Goal: Task Accomplishment & Management: Manage account settings

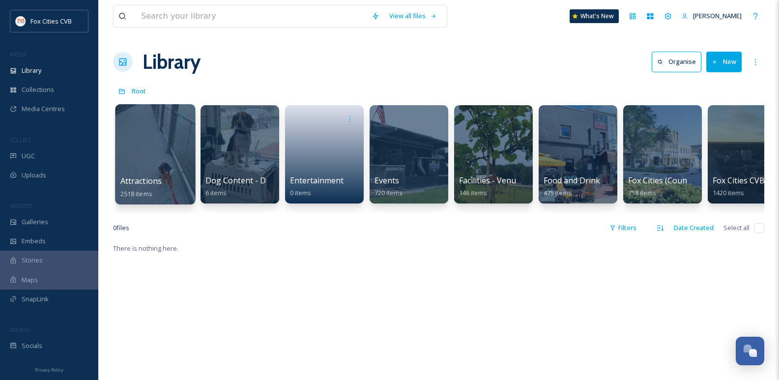
click at [137, 163] on div at bounding box center [155, 154] width 80 height 100
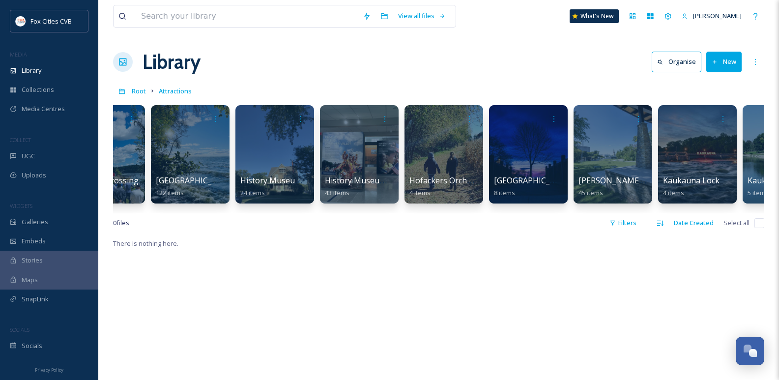
scroll to position [0, 2328]
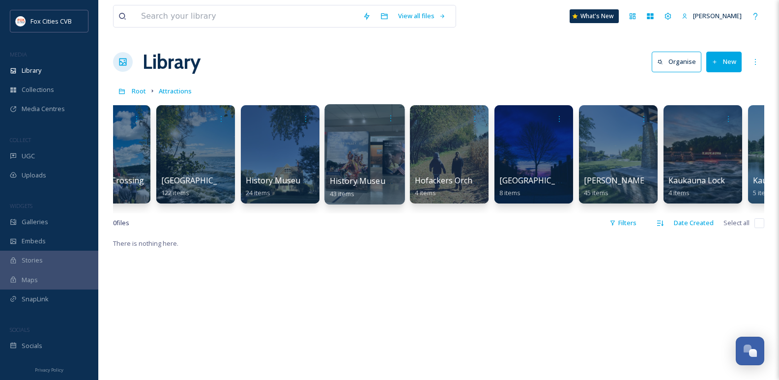
click at [362, 150] on div at bounding box center [365, 154] width 80 height 100
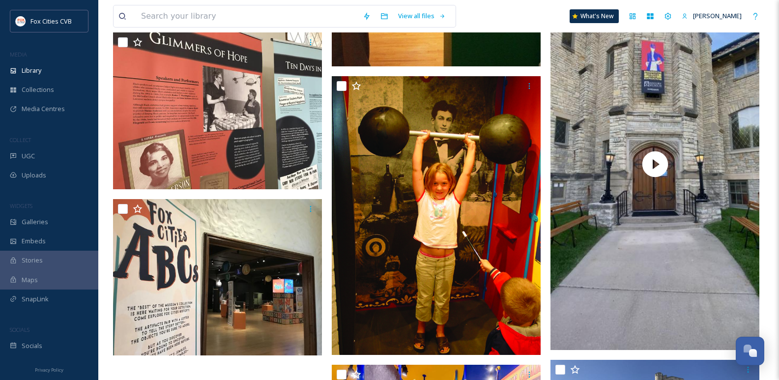
scroll to position [3042, 0]
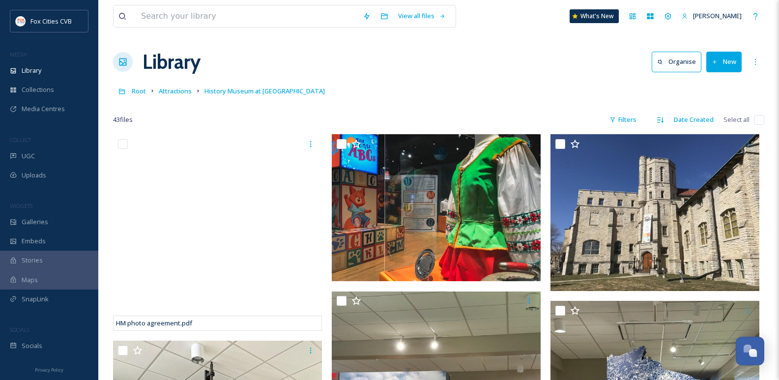
click at [718, 60] on icon at bounding box center [715, 62] width 6 height 6
click at [731, 83] on span "File Upload" at bounding box center [720, 84] width 32 height 9
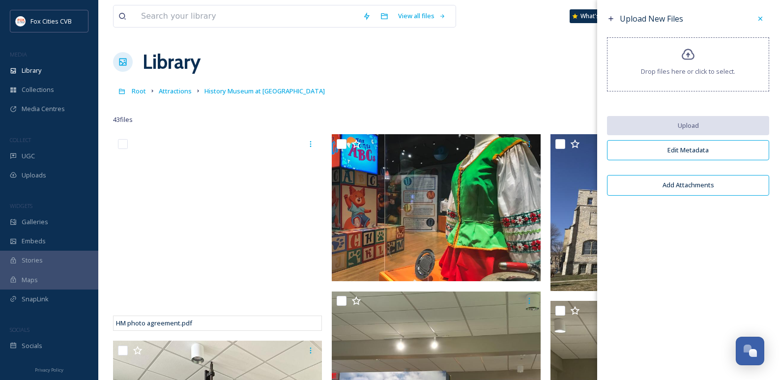
click at [675, 61] on div "Drop files here or click to select." at bounding box center [688, 64] width 162 height 54
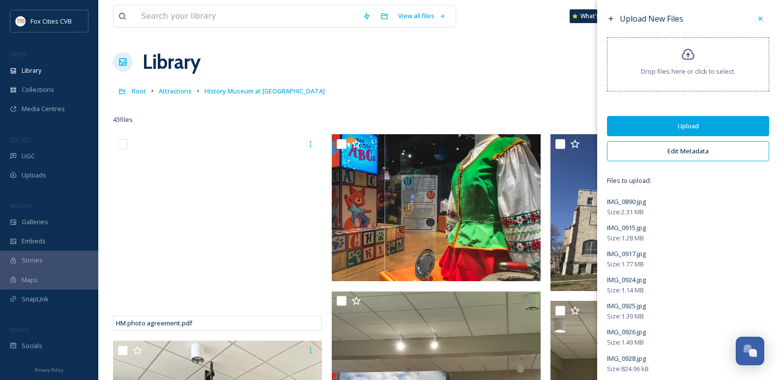
click at [660, 123] on button "Upload" at bounding box center [688, 126] width 162 height 20
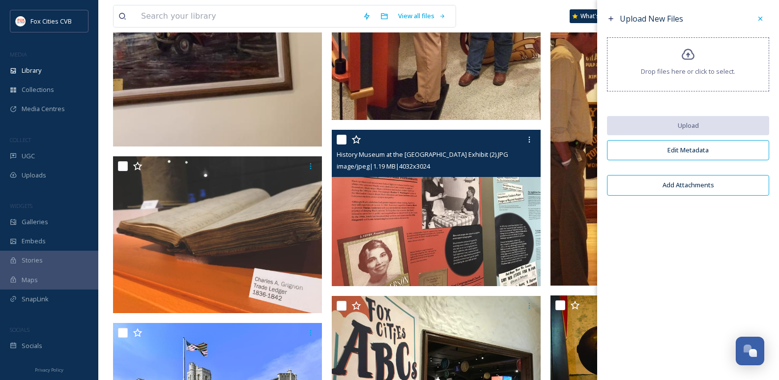
scroll to position [3983, 0]
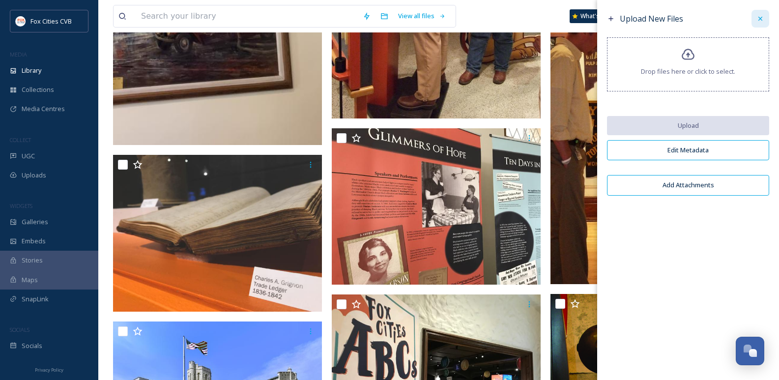
click at [760, 16] on icon at bounding box center [761, 19] width 8 height 8
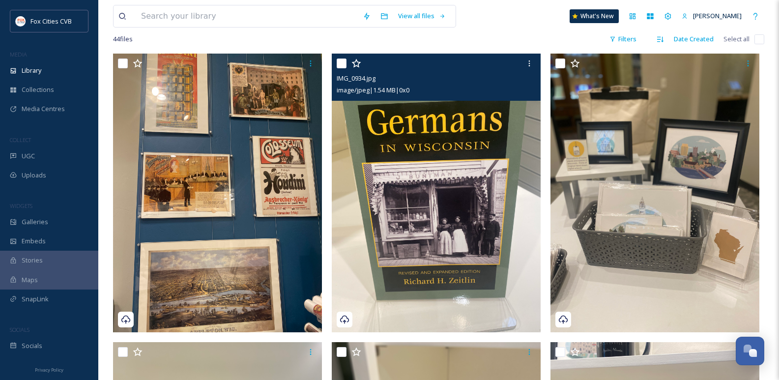
scroll to position [0, 0]
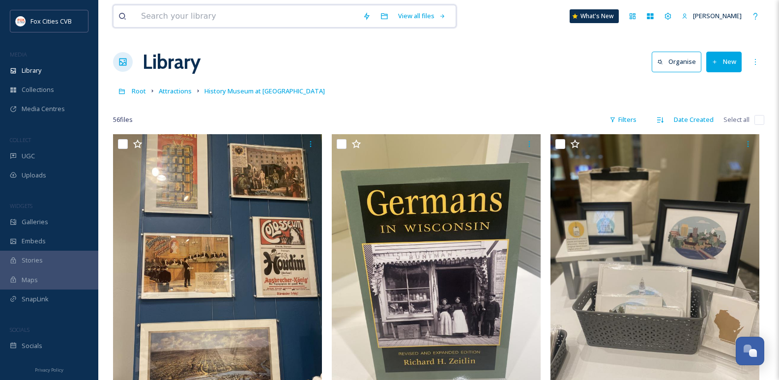
click at [188, 12] on input at bounding box center [247, 16] width 222 height 22
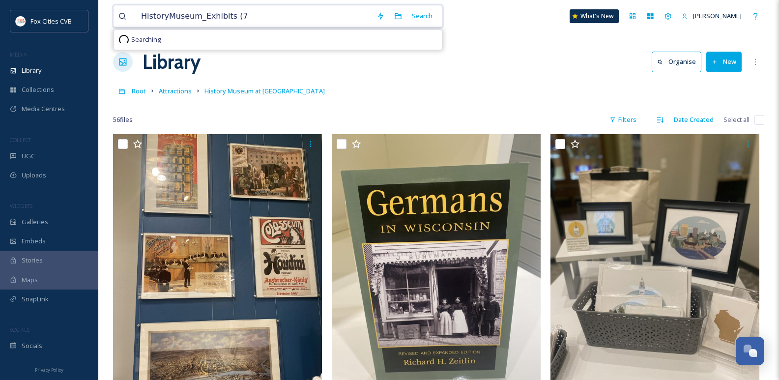
type input "HistoryMuseum_Exhibits (7)"
drag, startPoint x: 252, startPoint y: 18, endPoint x: 108, endPoint y: 20, distance: 144.1
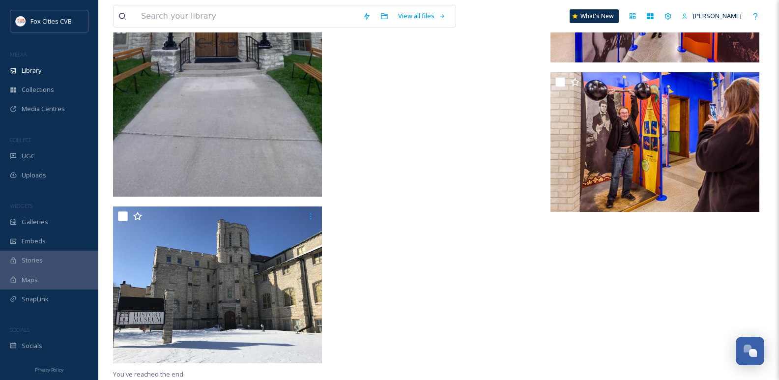
scroll to position [4446, 0]
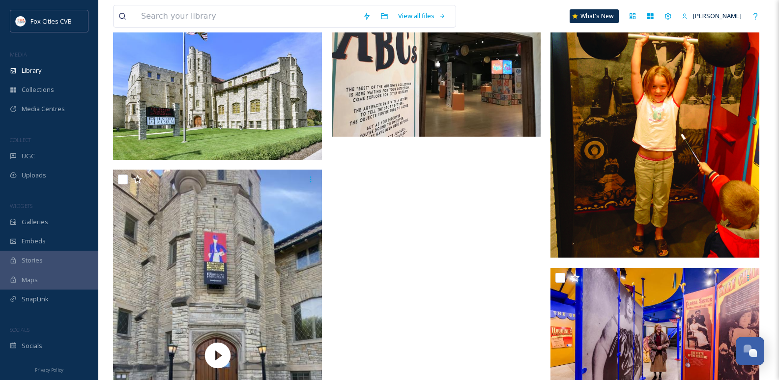
scroll to position [4298, 0]
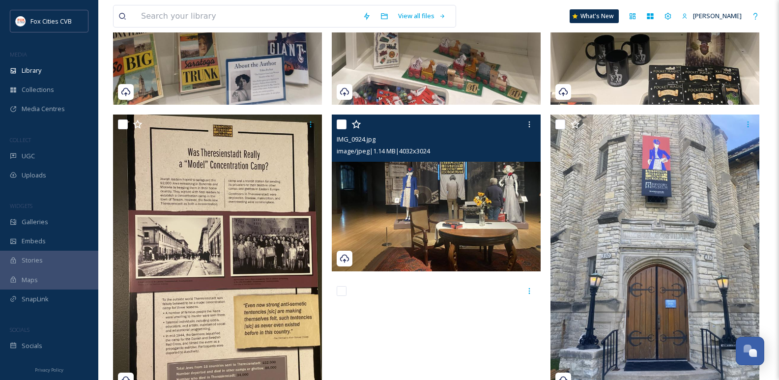
scroll to position [836, 0]
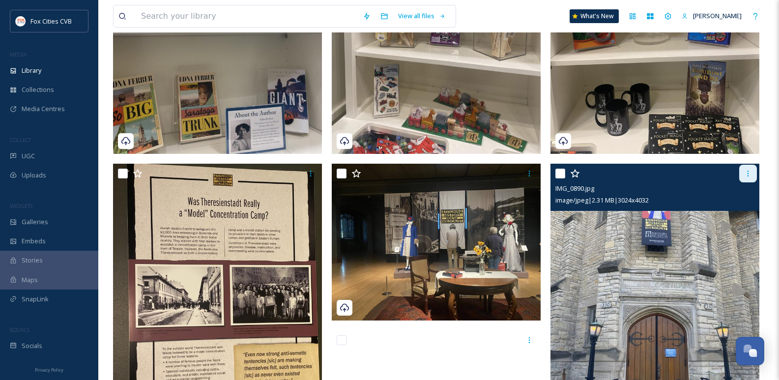
click at [748, 177] on icon at bounding box center [748, 174] width 8 height 8
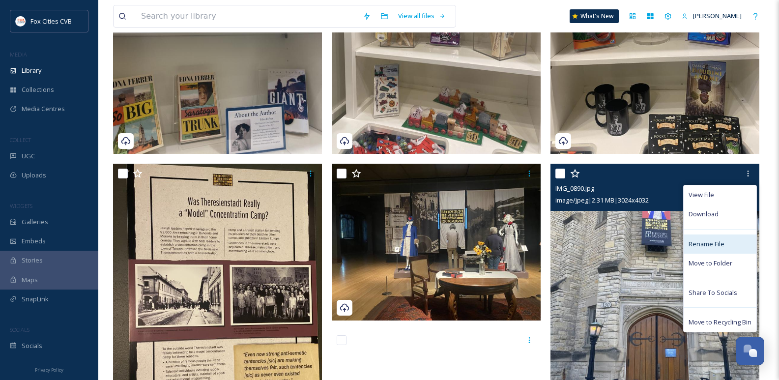
click at [706, 242] on span "Rename File" at bounding box center [707, 243] width 36 height 9
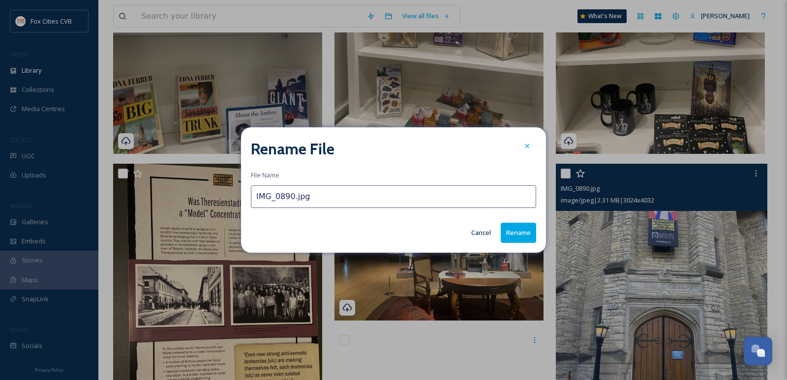
click at [341, 203] on input "IMG_0890.jpg" at bounding box center [393, 196] width 285 height 23
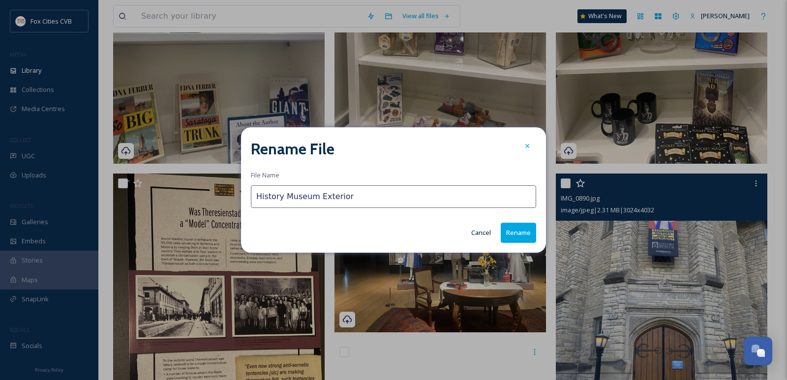
type input "History Museum Exterior"
click at [508, 233] on button "Rename" at bounding box center [518, 233] width 35 height 20
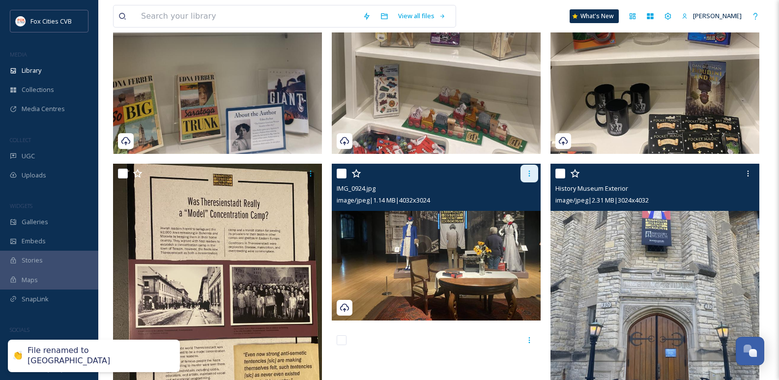
click at [530, 173] on icon at bounding box center [530, 174] width 8 height 8
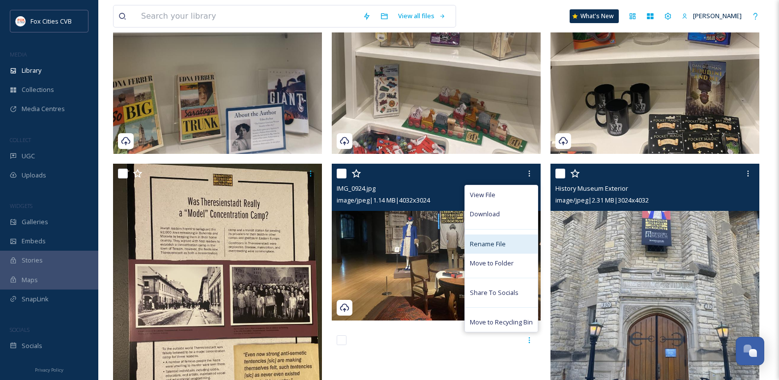
click at [477, 246] on span "Rename File" at bounding box center [488, 243] width 36 height 9
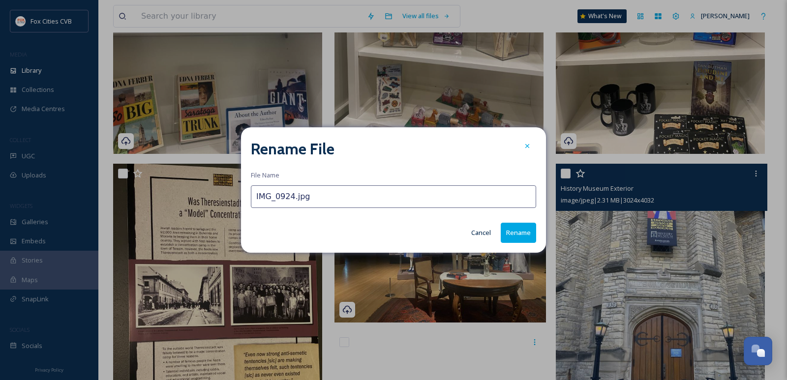
click at [356, 199] on input "IMG_0924.jpg" at bounding box center [393, 196] width 285 height 23
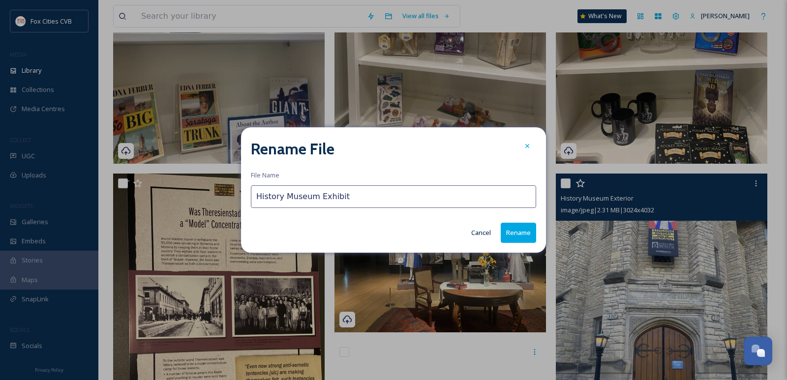
type input "History Museum Exhibit"
click at [506, 238] on button "Rename" at bounding box center [518, 233] width 35 height 20
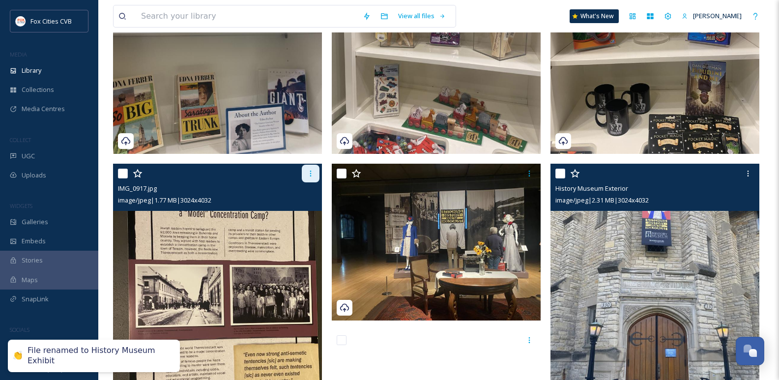
click at [306, 174] on div at bounding box center [311, 174] width 18 height 18
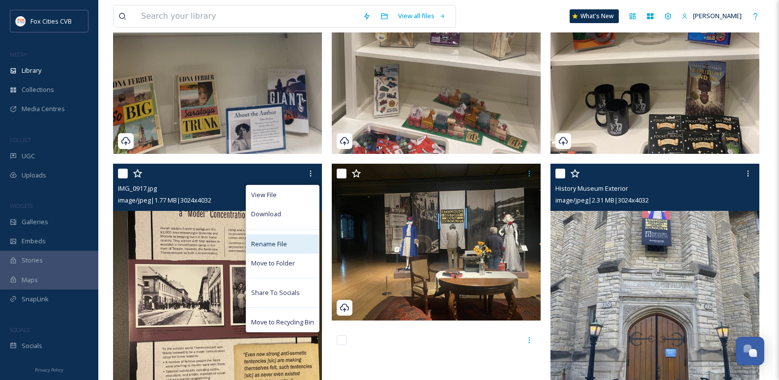
click at [279, 240] on span "Rename File" at bounding box center [269, 243] width 36 height 9
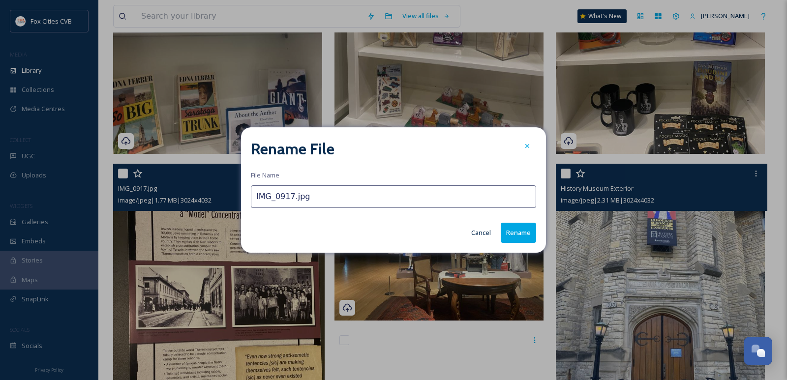
click at [270, 203] on input "IMG_0917.jpg" at bounding box center [393, 196] width 285 height 23
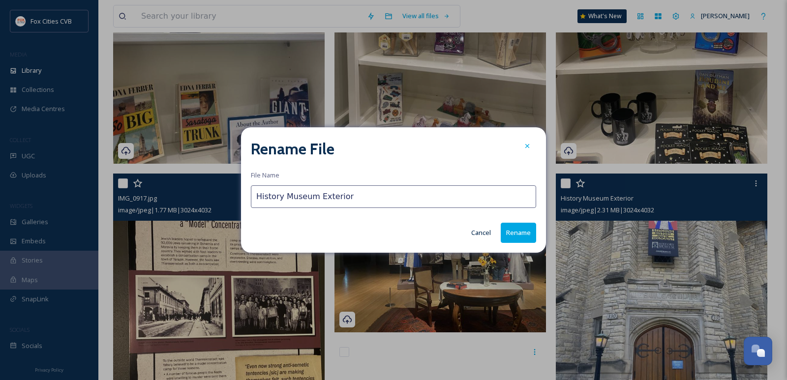
type input "History Museum Exterior"
click at [507, 233] on button "Rename" at bounding box center [518, 233] width 35 height 20
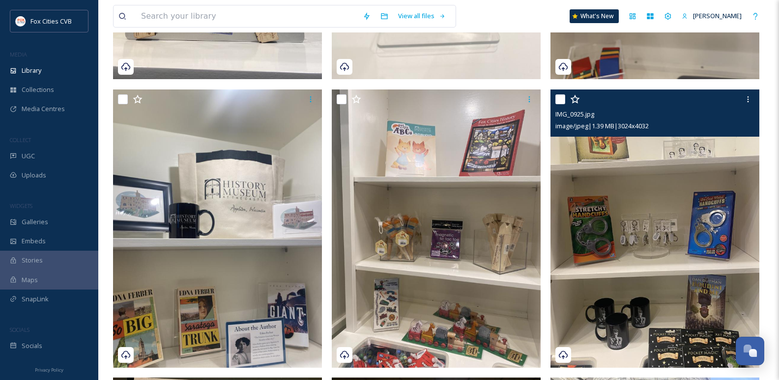
scroll to position [639, 0]
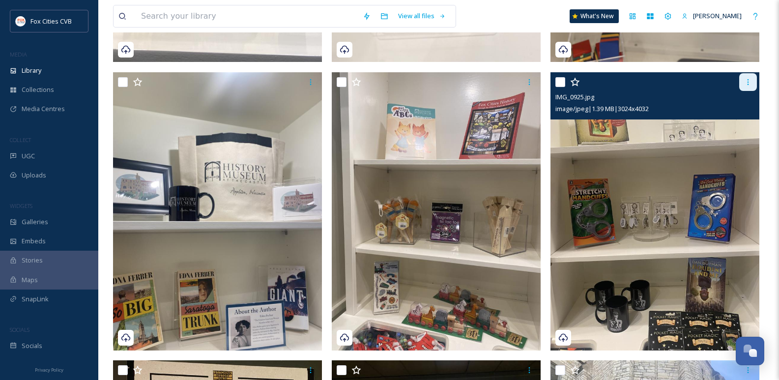
click at [753, 77] on div at bounding box center [749, 82] width 18 height 18
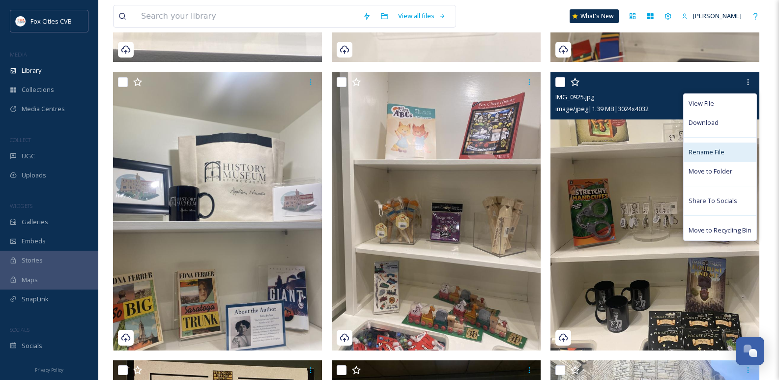
click at [727, 144] on div "Rename File" at bounding box center [720, 152] width 73 height 19
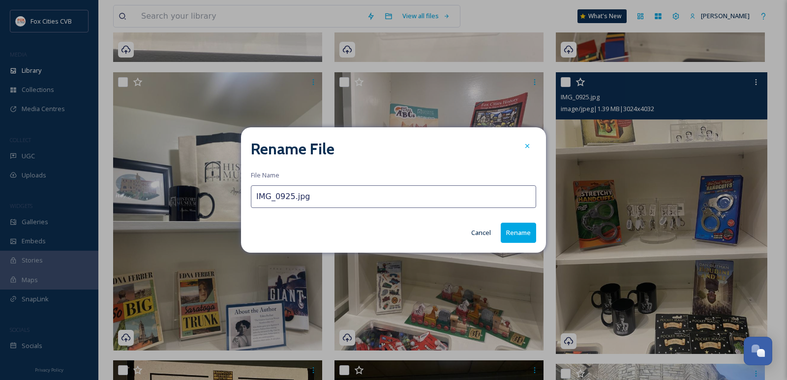
click at [347, 203] on input "IMG_0925.jpg" at bounding box center [393, 196] width 285 height 23
click at [348, 204] on input "IMG_0925.jpg" at bounding box center [393, 196] width 285 height 23
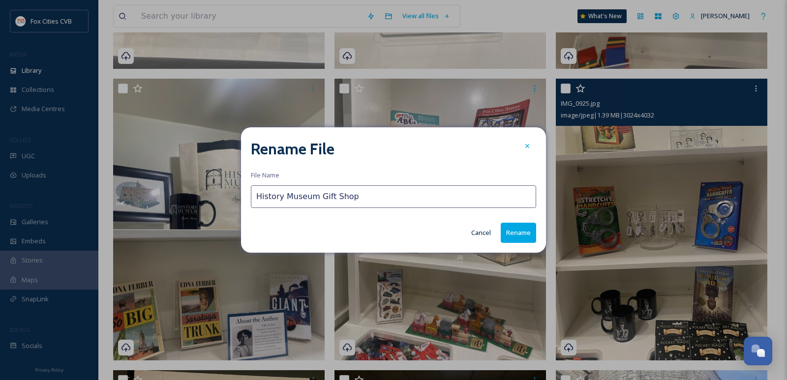
click at [356, 196] on input "History Museum Gift Shop" at bounding box center [393, 196] width 285 height 23
click at [356, 197] on input "History Museum Gift Shop" at bounding box center [393, 196] width 285 height 23
type input "History Museum Gift Shop"
click at [520, 238] on button "Rename" at bounding box center [518, 233] width 35 height 20
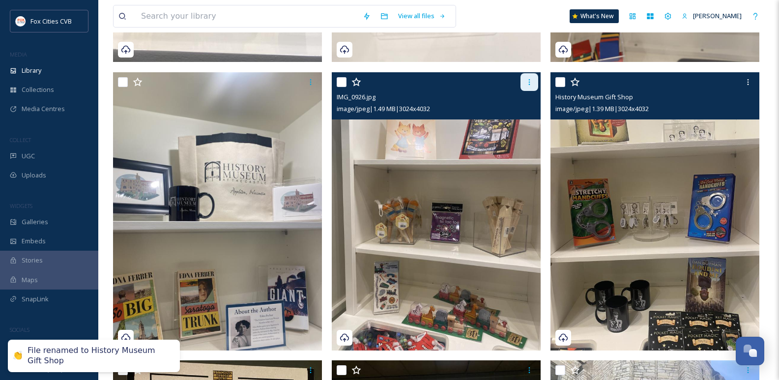
click at [534, 84] on div at bounding box center [530, 82] width 18 height 18
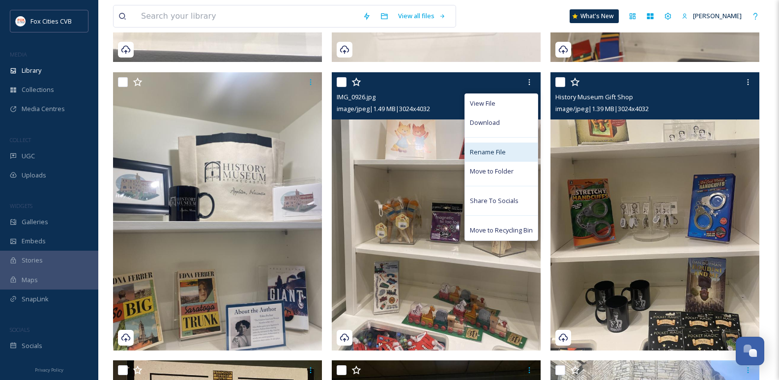
click at [512, 156] on div "Rename File" at bounding box center [501, 152] width 73 height 19
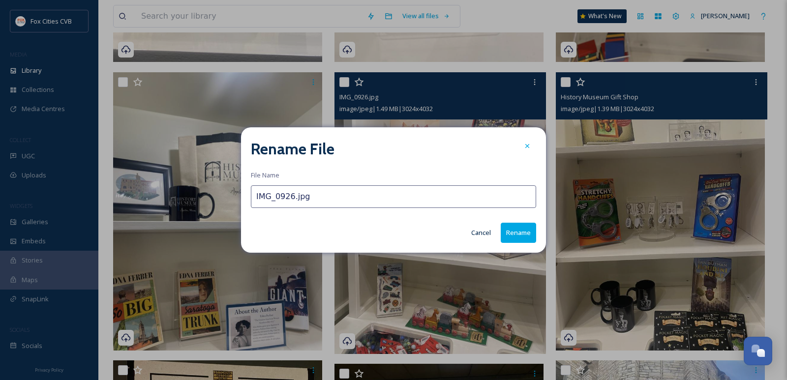
click at [333, 202] on input "IMG_0926.jpg" at bounding box center [393, 196] width 285 height 23
paste input "History Museum Gift Shop"
type input "History Museum Gift Shop"
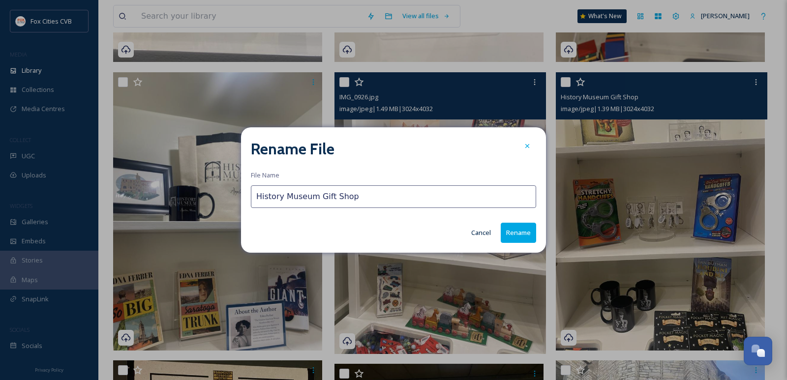
click at [528, 228] on button "Rename" at bounding box center [518, 233] width 35 height 20
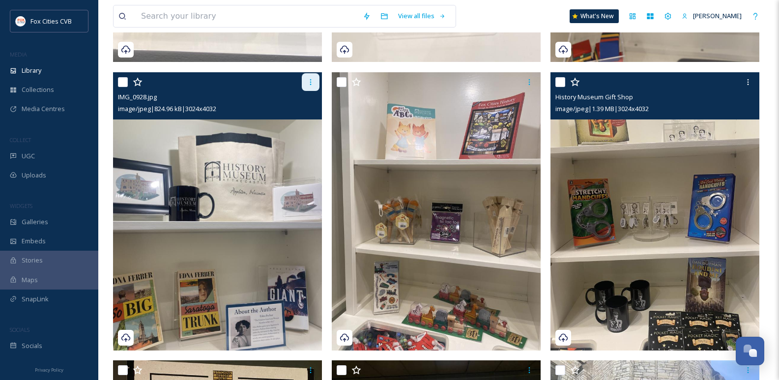
click at [307, 84] on div at bounding box center [311, 82] width 18 height 18
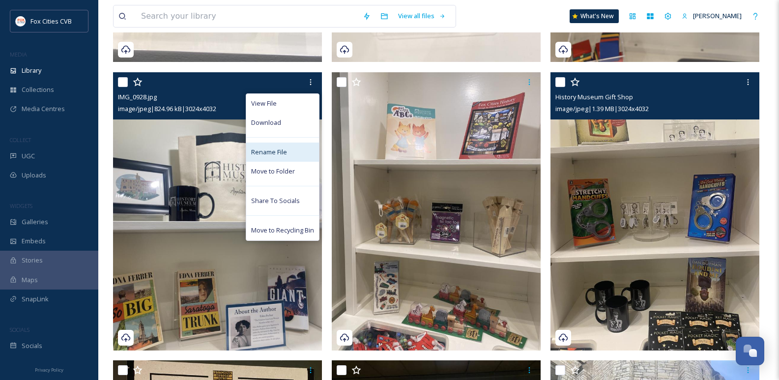
click at [282, 149] on span "Rename File" at bounding box center [269, 152] width 36 height 9
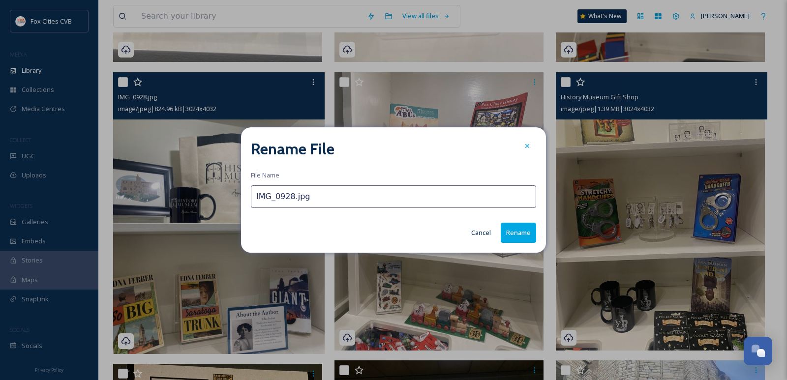
click at [351, 195] on input "IMG_0928.jpg" at bounding box center [393, 196] width 285 height 23
paste input "History Museum Gift Shop"
type input "History Museum Gift Shop"
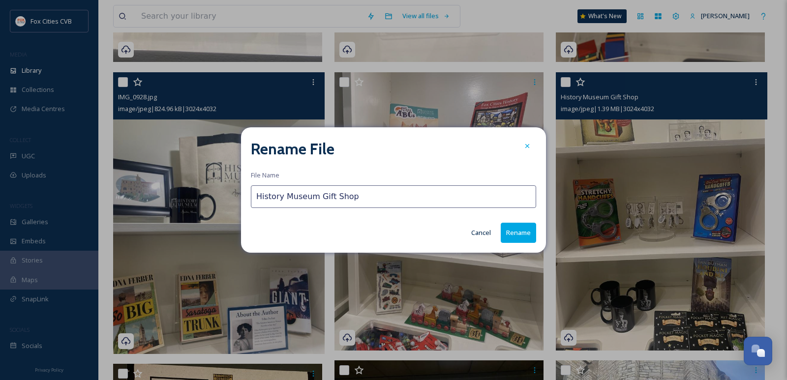
click at [531, 239] on button "Rename" at bounding box center [518, 233] width 35 height 20
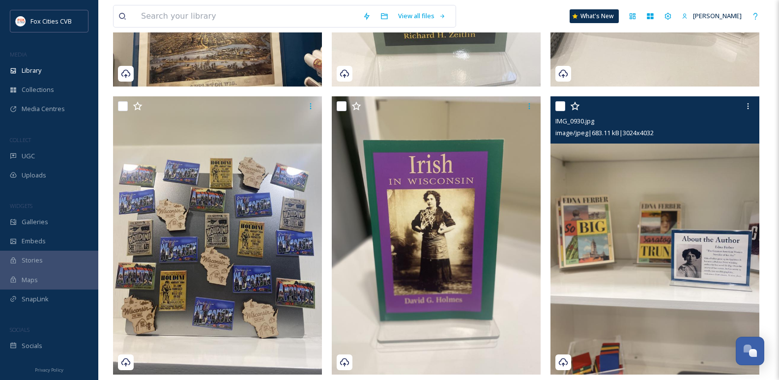
scroll to position [344, 0]
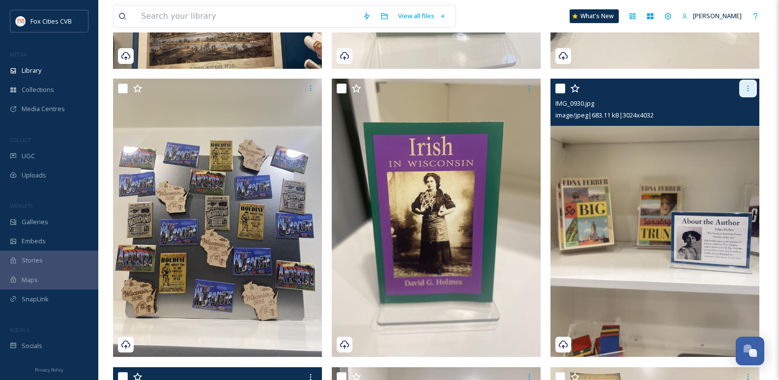
click at [748, 85] on icon at bounding box center [748, 89] width 8 height 8
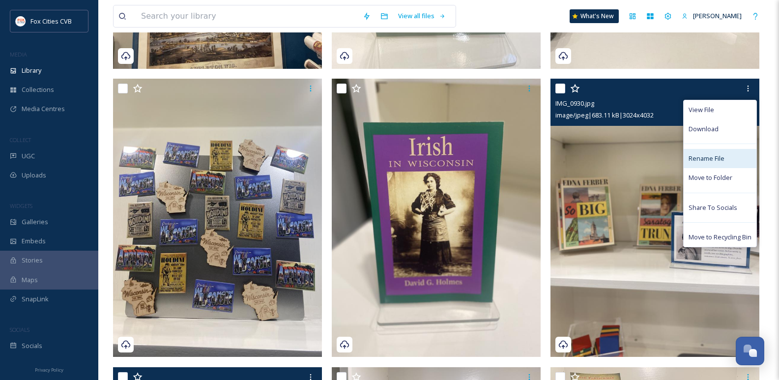
click at [711, 160] on span "Rename File" at bounding box center [707, 158] width 36 height 9
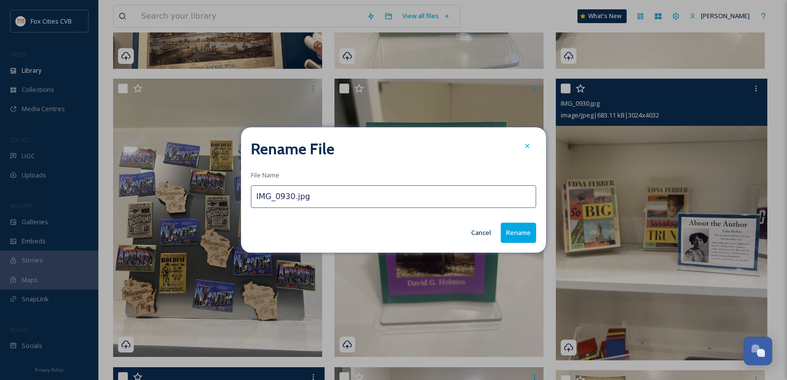
click at [361, 191] on input "IMG_0930.jpg" at bounding box center [393, 196] width 285 height 23
paste input "History Museum Gift Shop"
type input "History Museum Gift Shop"
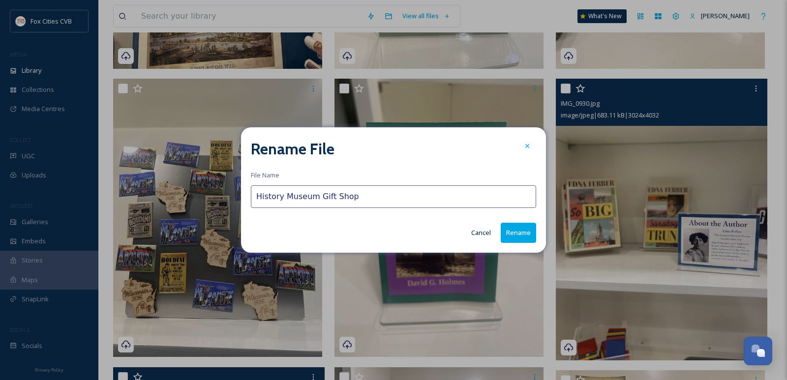
click at [523, 235] on button "Rename" at bounding box center [518, 233] width 35 height 20
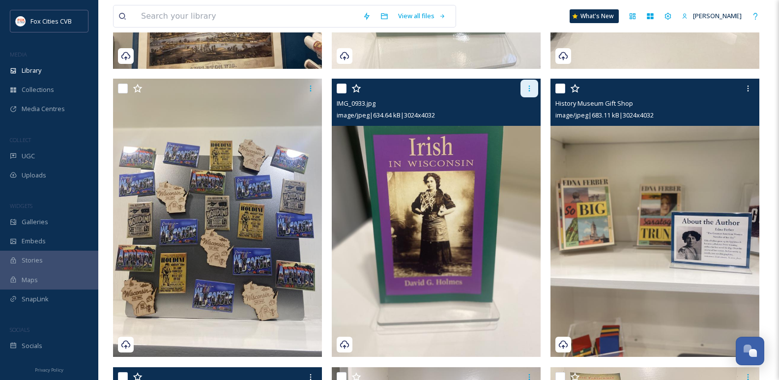
click at [523, 86] on div at bounding box center [530, 89] width 18 height 18
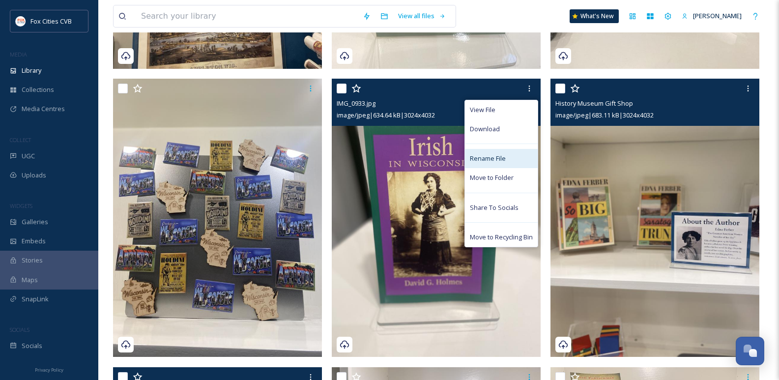
click at [492, 157] on span "Rename File" at bounding box center [488, 158] width 36 height 9
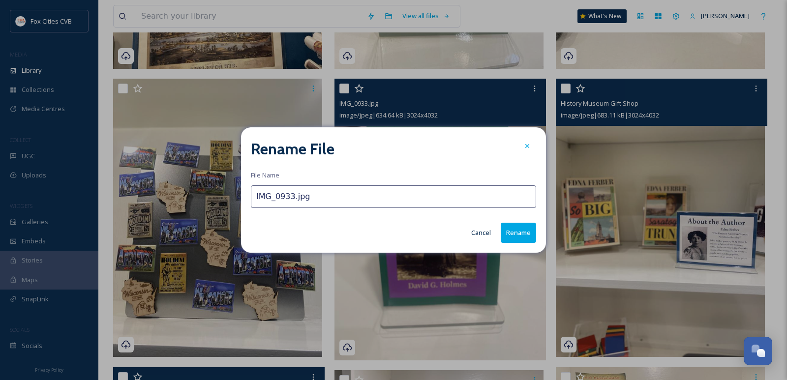
click at [388, 199] on input "IMG_0933.jpg" at bounding box center [393, 196] width 285 height 23
click at [387, 198] on input "IMG_0933.jpg" at bounding box center [393, 196] width 285 height 23
click at [386, 198] on input "IMG_0933.jpg" at bounding box center [393, 196] width 285 height 23
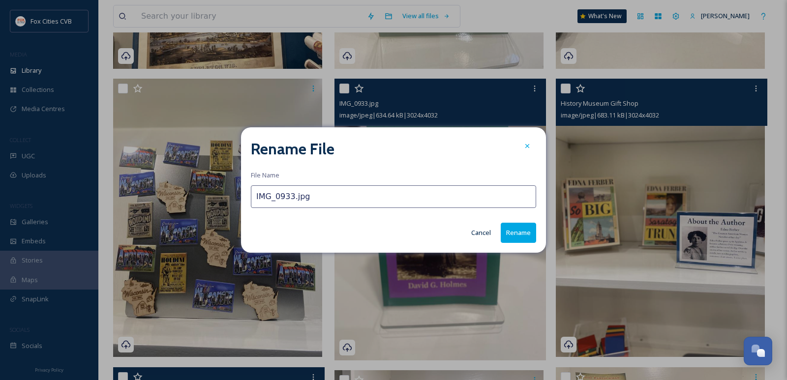
paste input "History Museum Gift Shop"
type input "History Museum Gift Shop"
click at [505, 230] on button "Rename" at bounding box center [518, 233] width 35 height 20
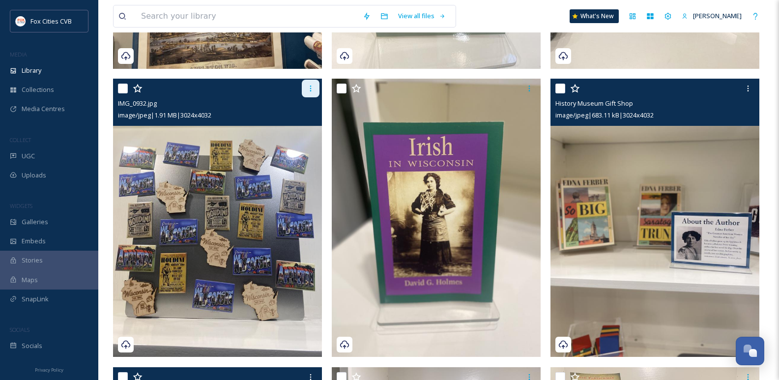
click at [304, 88] on div at bounding box center [311, 89] width 18 height 18
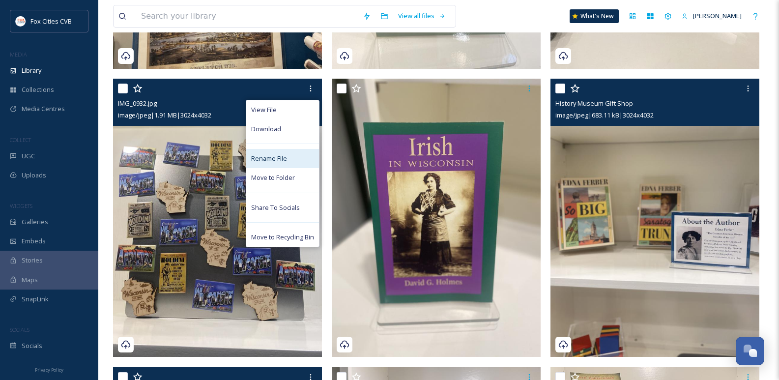
click at [272, 152] on div "Rename File" at bounding box center [282, 158] width 73 height 19
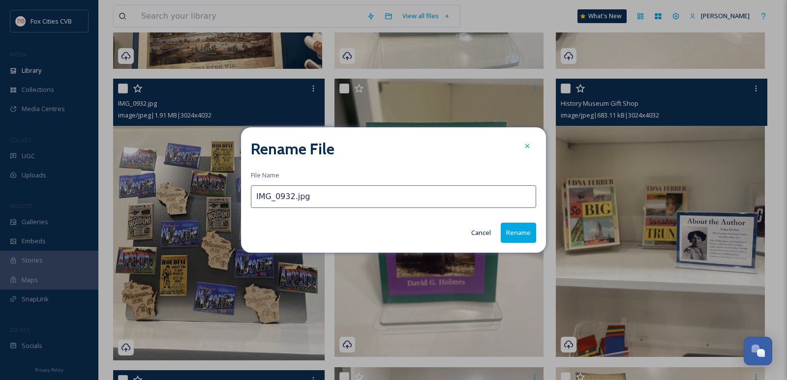
click at [323, 206] on input "IMG_0932.jpg" at bounding box center [393, 196] width 285 height 23
click at [324, 203] on input "IMG_0932.jpg" at bounding box center [393, 196] width 285 height 23
click at [324, 202] on input "IMG_0932.jpg" at bounding box center [393, 196] width 285 height 23
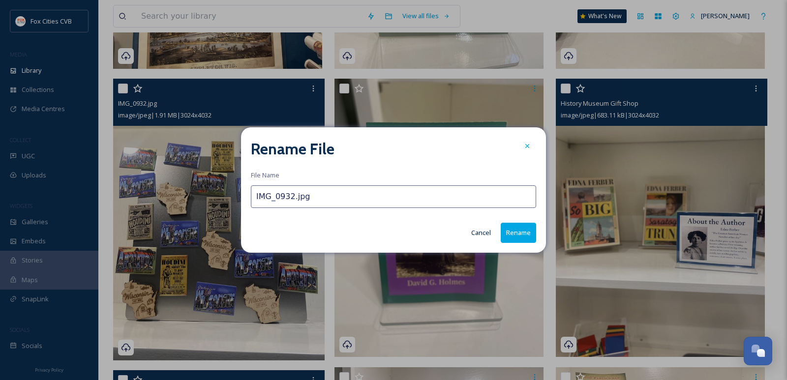
paste input "History Museum Gift Shop"
type input "History Museum Gift Shop"
click at [513, 235] on button "Rename" at bounding box center [518, 233] width 35 height 20
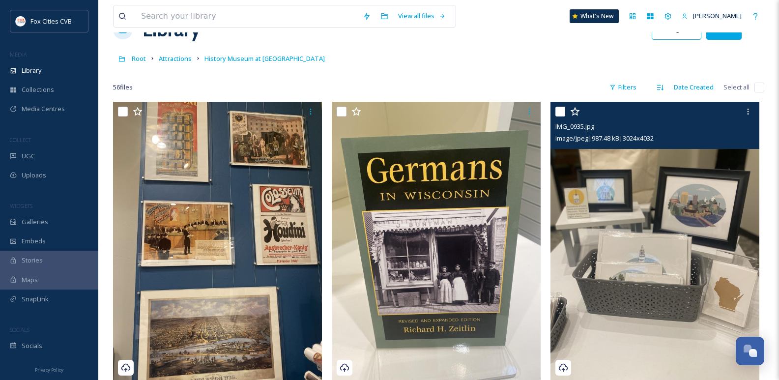
scroll to position [49, 0]
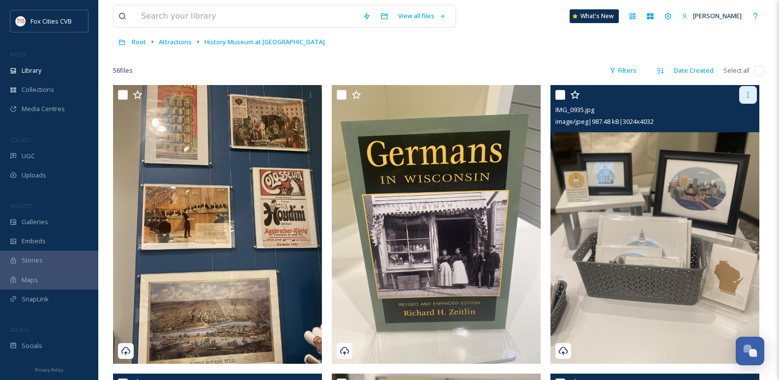
click at [740, 96] on div at bounding box center [749, 95] width 18 height 18
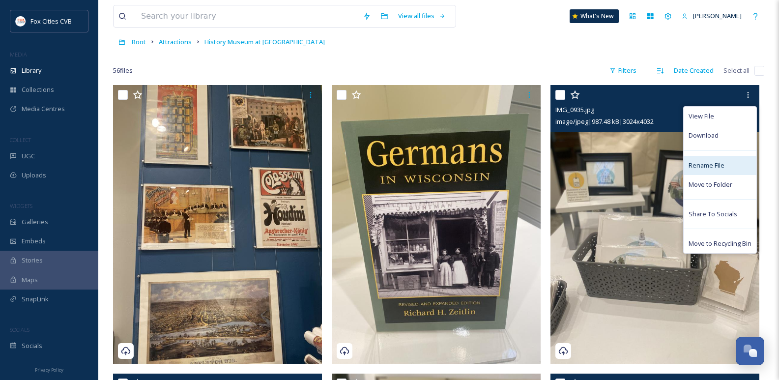
click at [717, 163] on span "Rename File" at bounding box center [707, 165] width 36 height 9
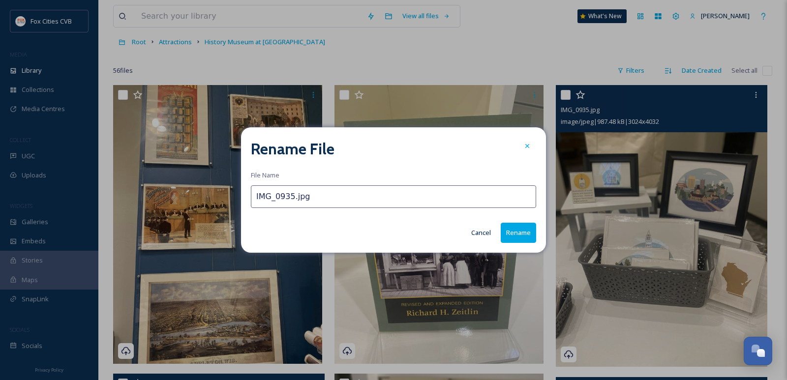
click at [354, 198] on input "IMG_0935.jpg" at bounding box center [393, 196] width 285 height 23
paste input "History Museum Gift Shop"
type input "History Museum Gift Shop"
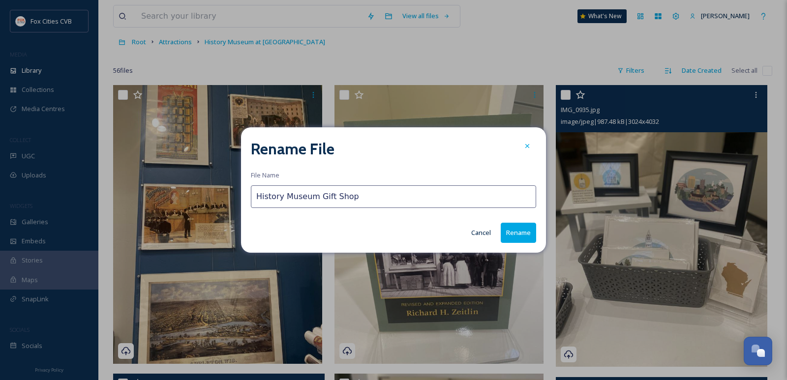
click at [518, 233] on button "Rename" at bounding box center [518, 233] width 35 height 20
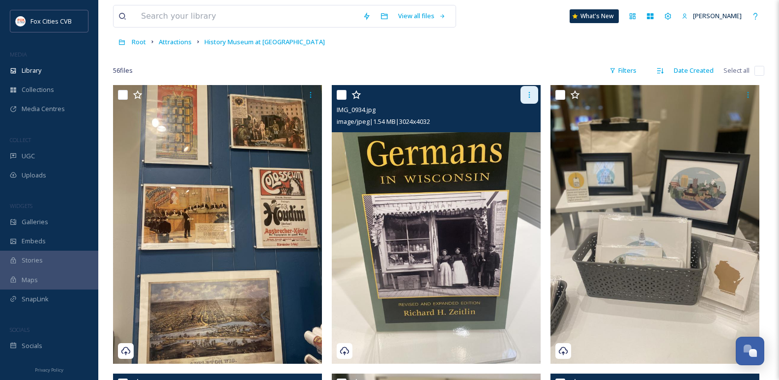
click at [526, 95] on icon at bounding box center [530, 95] width 8 height 8
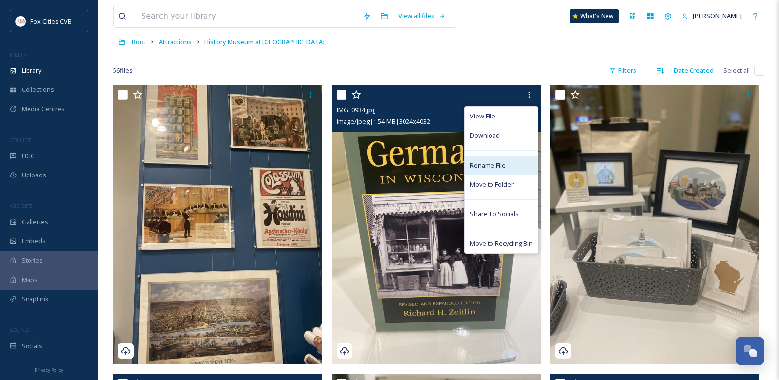
click at [494, 166] on span "Rename File" at bounding box center [488, 165] width 36 height 9
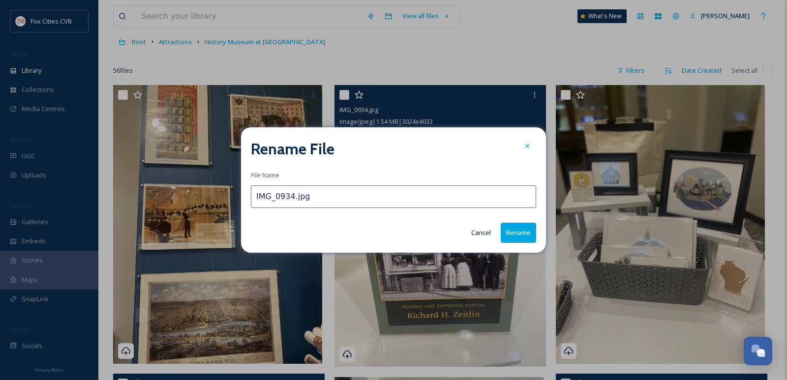
click at [424, 196] on input "IMG_0934.jpg" at bounding box center [393, 196] width 285 height 23
paste input "History Museum Gift Shop"
type input "History Museum Gift Shop"
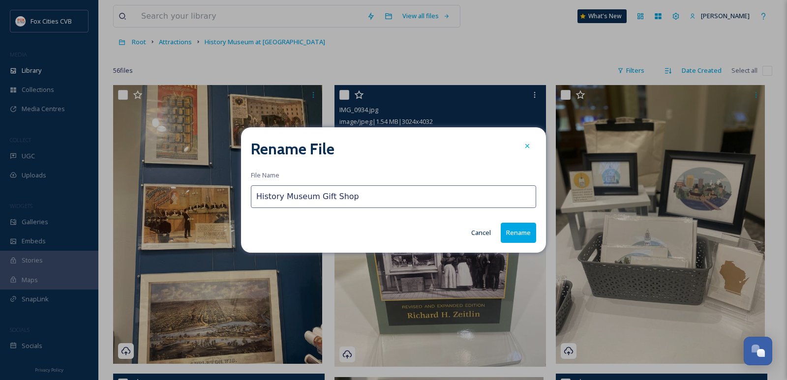
click at [507, 234] on button "Rename" at bounding box center [518, 233] width 35 height 20
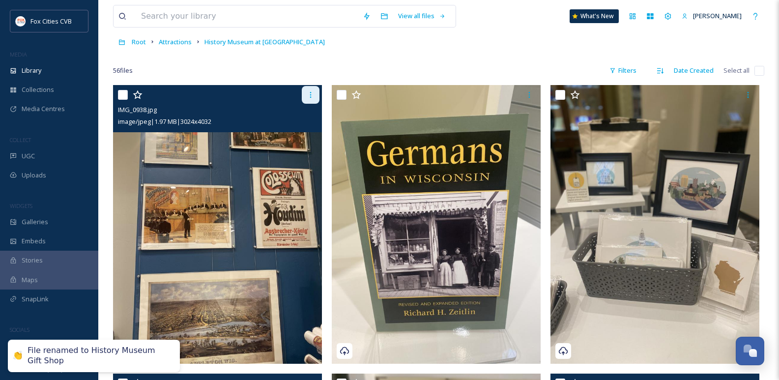
click at [306, 87] on div at bounding box center [311, 95] width 18 height 18
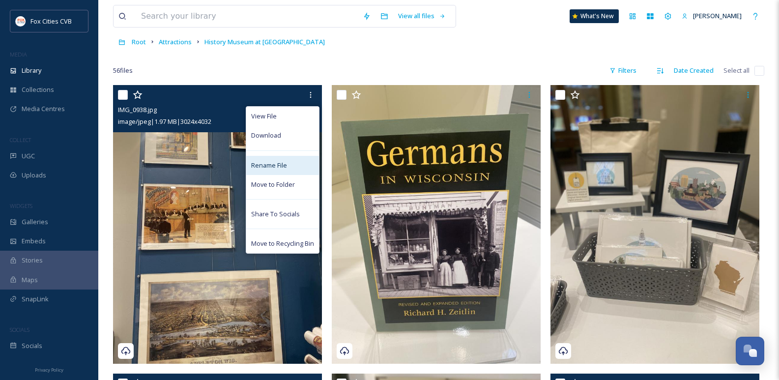
click at [293, 162] on div "Rename File" at bounding box center [282, 165] width 73 height 19
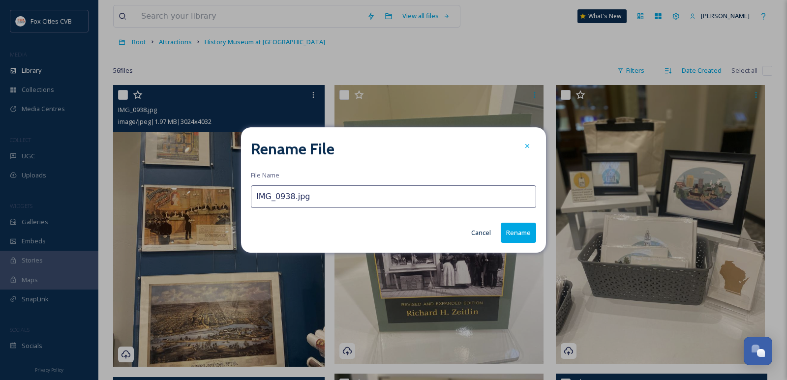
click at [307, 195] on input "IMG_0938.jpg" at bounding box center [393, 196] width 285 height 23
paste input "History Museum Gift Shop"
type input "History Museum Gift Shop"
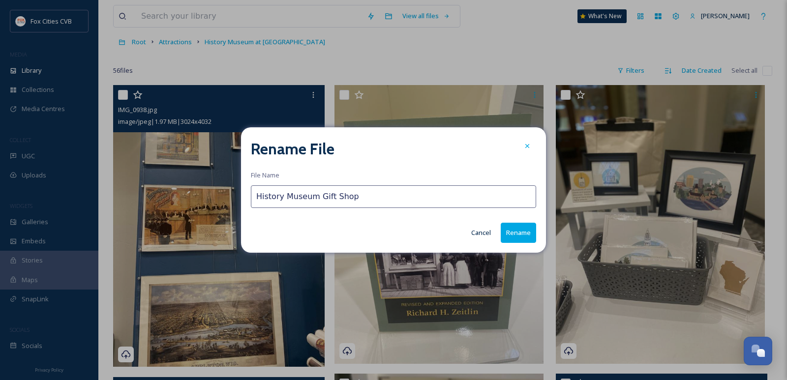
click at [519, 234] on button "Rename" at bounding box center [518, 233] width 35 height 20
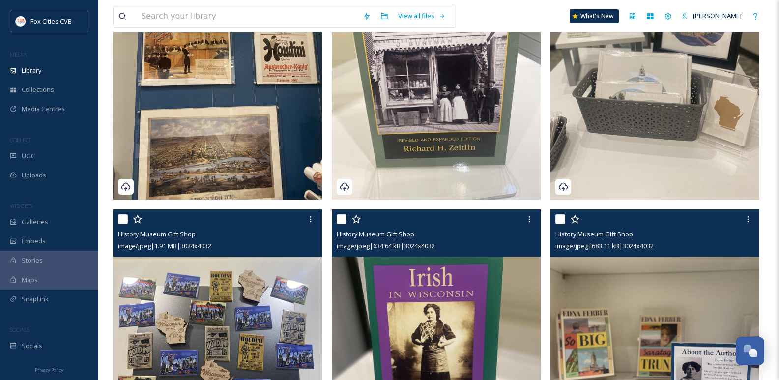
scroll to position [0, 0]
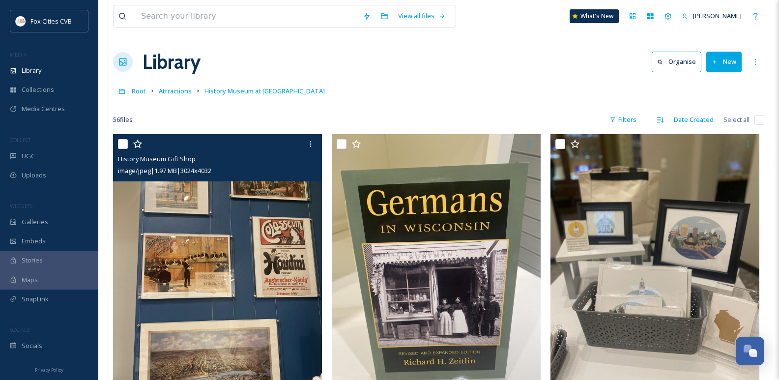
click at [726, 65] on button "New" at bounding box center [724, 62] width 35 height 20
click at [709, 81] on span "File Upload" at bounding box center [720, 84] width 32 height 9
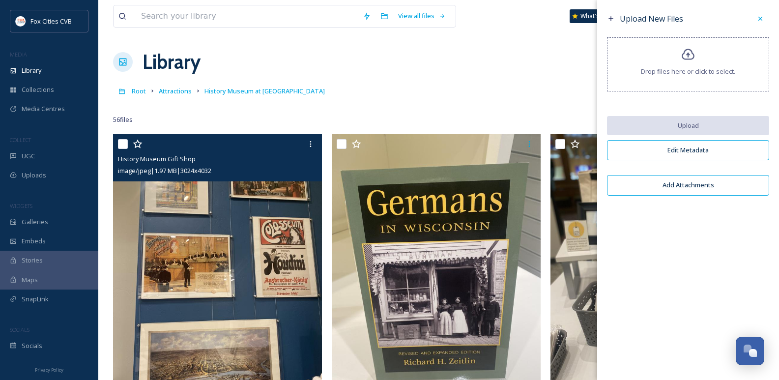
click at [678, 75] on span "Drop files here or click to select." at bounding box center [688, 71] width 94 height 9
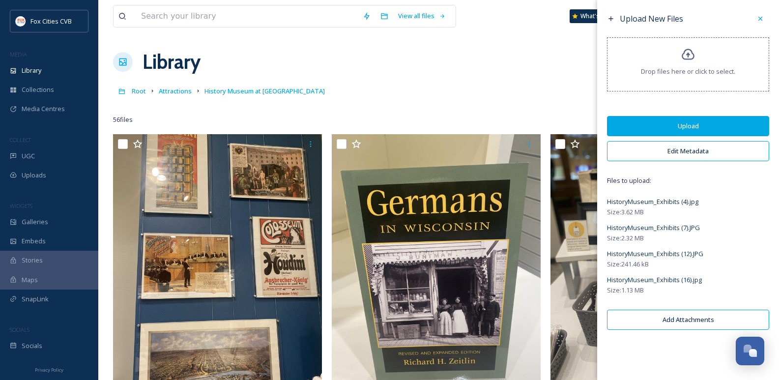
click at [672, 126] on button "Upload" at bounding box center [688, 126] width 162 height 20
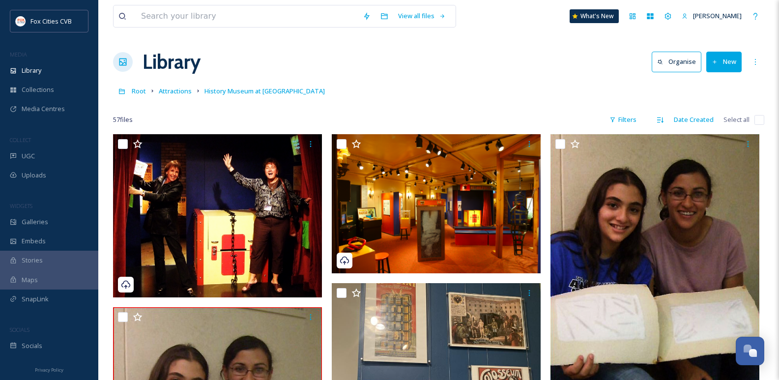
click at [426, 65] on div "Library Organise New" at bounding box center [439, 62] width 652 height 30
click at [176, 94] on span "Attractions" at bounding box center [175, 91] width 33 height 9
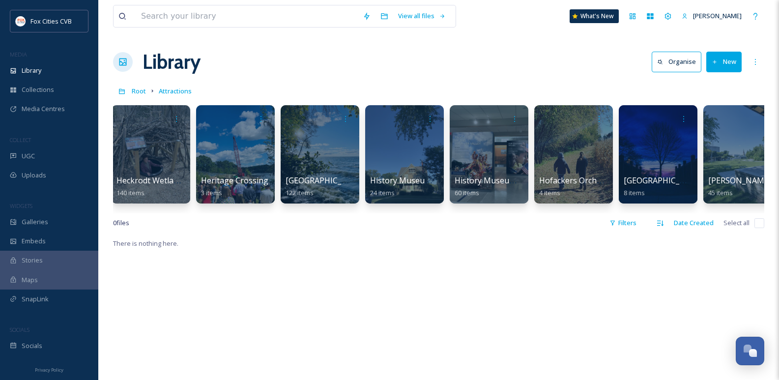
scroll to position [0, 2219]
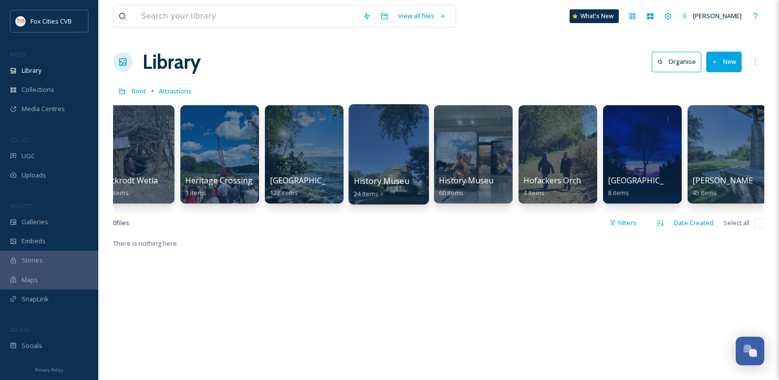
click at [389, 159] on div at bounding box center [389, 154] width 80 height 100
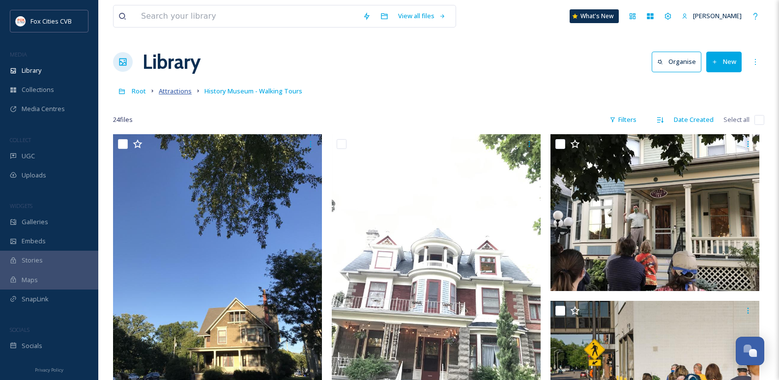
click at [160, 89] on span "Attractions" at bounding box center [175, 91] width 33 height 9
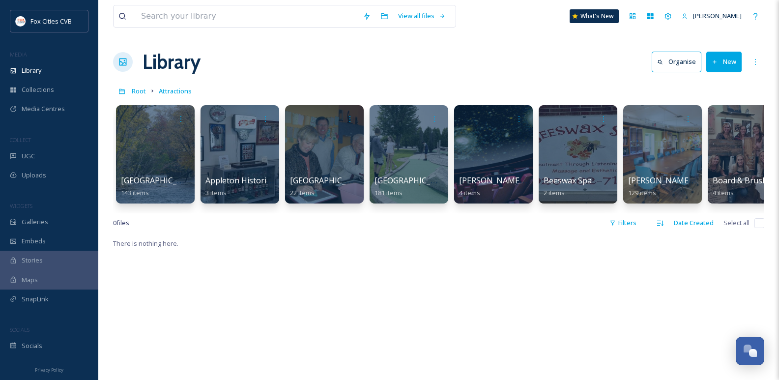
scroll to position [0, 145]
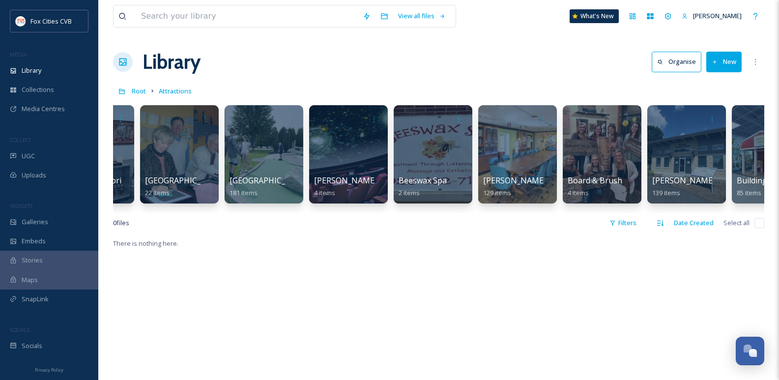
drag, startPoint x: 173, startPoint y: 213, endPoint x: 252, endPoint y: 218, distance: 79.4
click at [252, 213] on div "1000 Islands Environmental Center 143 items Appleton Historical Society 3 items…" at bounding box center [439, 156] width 652 height 113
drag, startPoint x: 182, startPoint y: 211, endPoint x: 208, endPoint y: 221, distance: 27.2
click at [267, 213] on div "1000 Islands Environmental Center 143 items Appleton Historical Society 3 items…" at bounding box center [439, 156] width 652 height 113
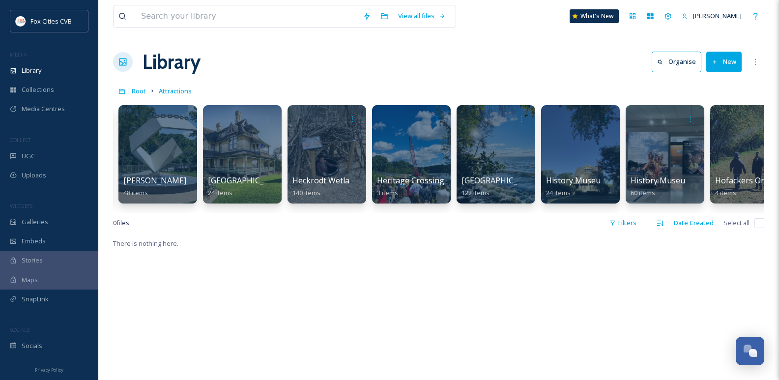
scroll to position [0, 2178]
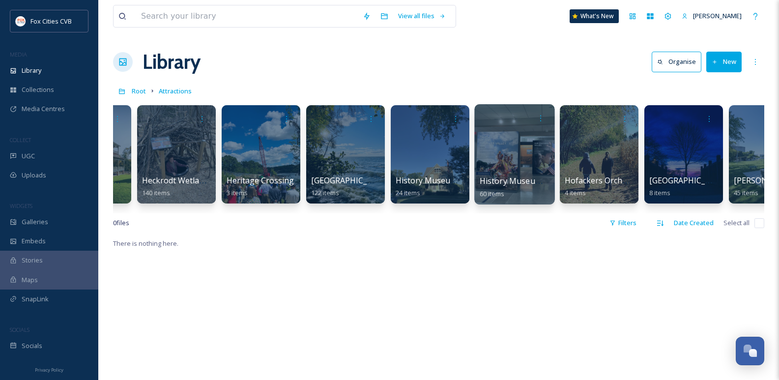
click at [494, 156] on div at bounding box center [515, 154] width 80 height 100
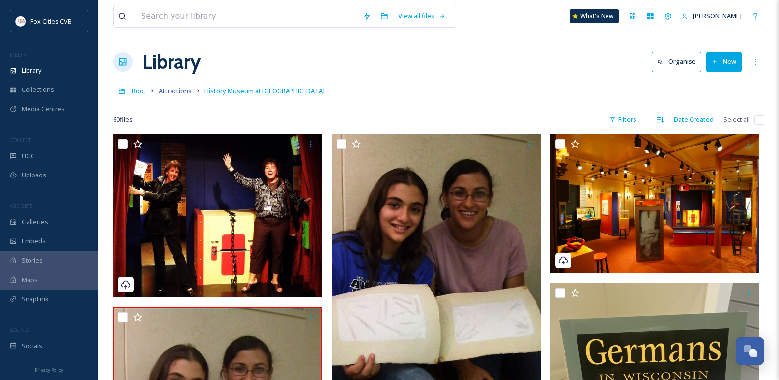
click at [181, 93] on span "Attractions" at bounding box center [175, 91] width 33 height 9
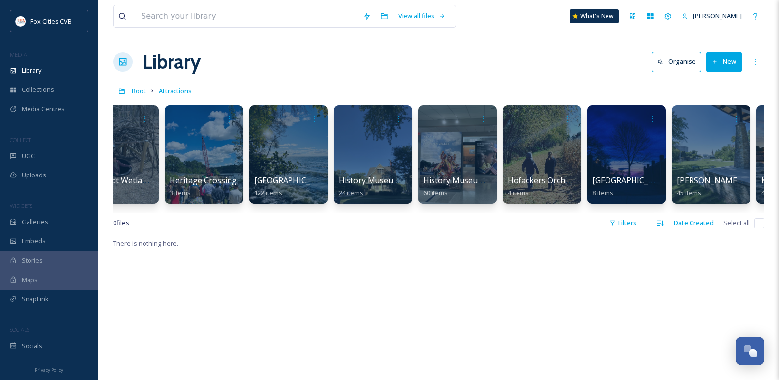
scroll to position [0, 2281]
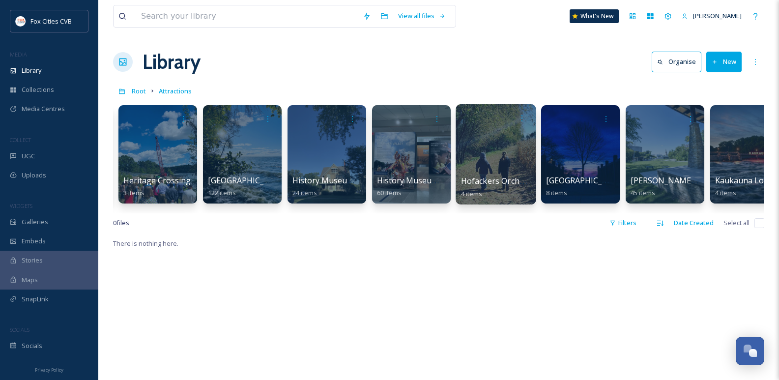
click at [484, 161] on div at bounding box center [496, 154] width 80 height 100
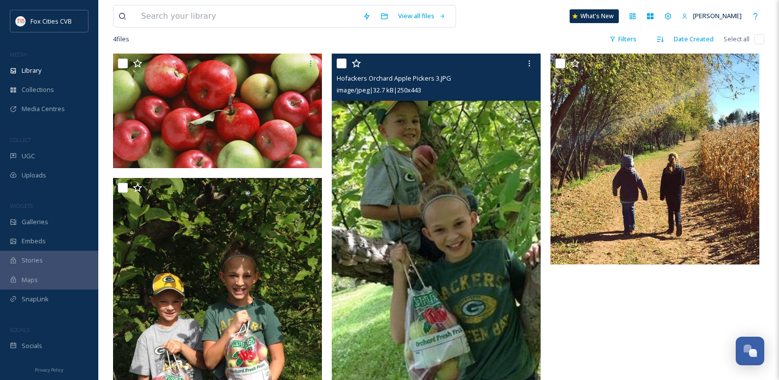
scroll to position [49, 0]
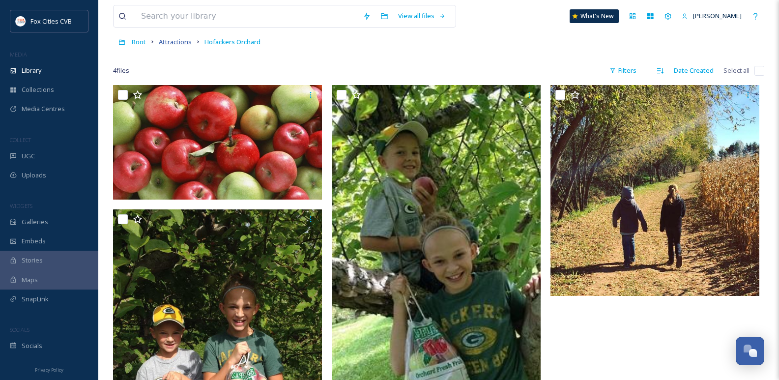
click at [184, 38] on span "Attractions" at bounding box center [175, 41] width 33 height 9
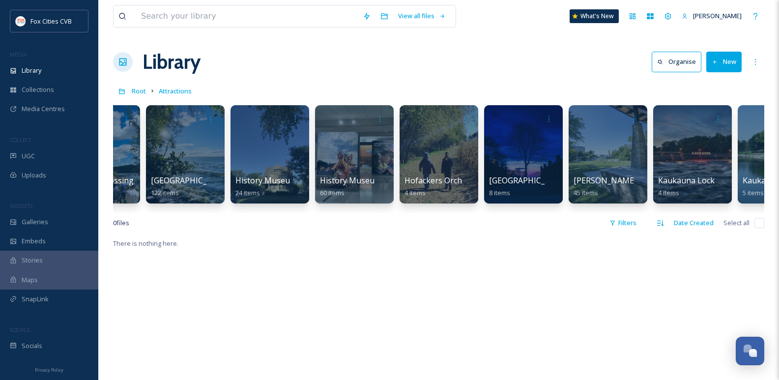
scroll to position [0, 2349]
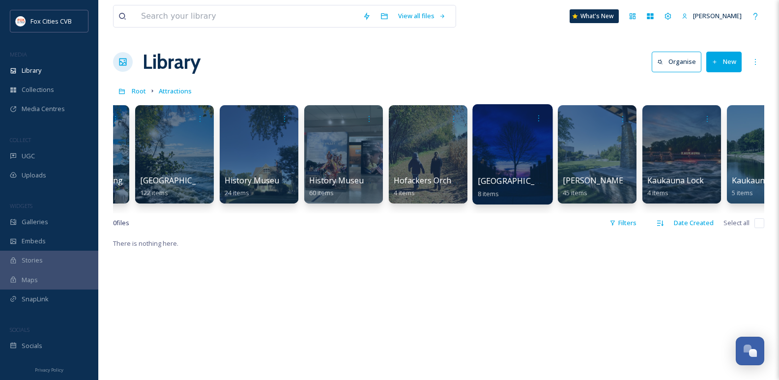
click at [496, 153] on div at bounding box center [513, 154] width 80 height 100
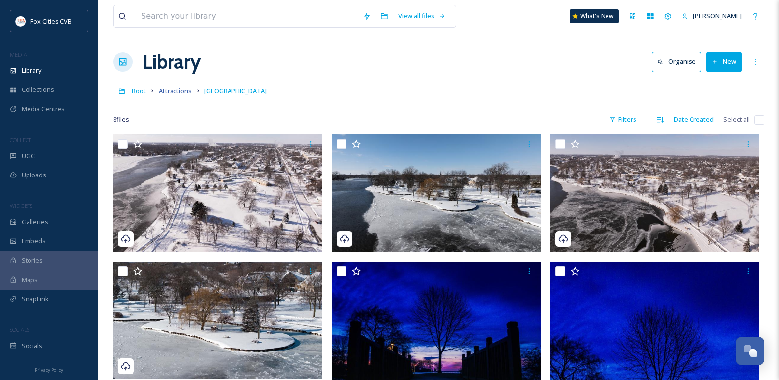
click at [181, 95] on span "Attractions" at bounding box center [175, 91] width 33 height 9
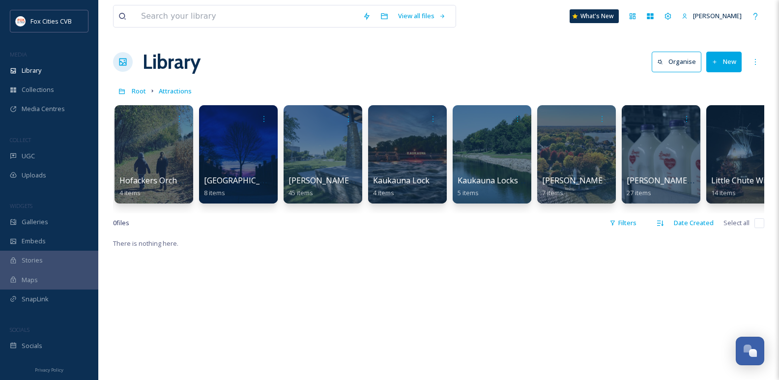
scroll to position [0, 2639]
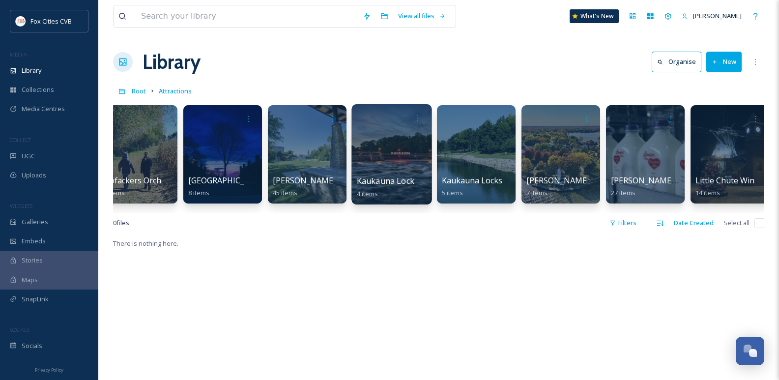
click at [404, 159] on div at bounding box center [392, 154] width 80 height 100
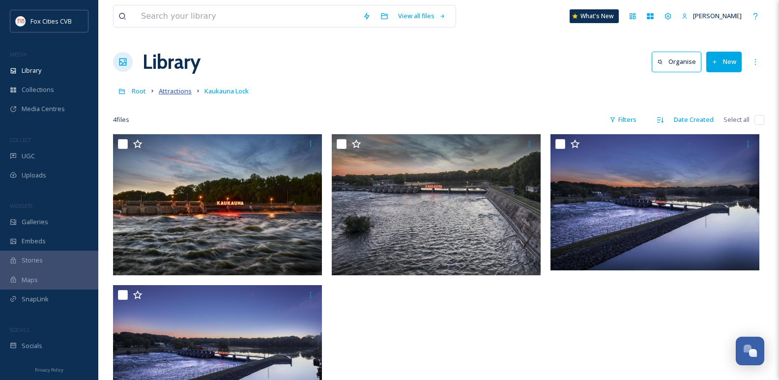
click at [181, 95] on span "Attractions" at bounding box center [175, 91] width 33 height 9
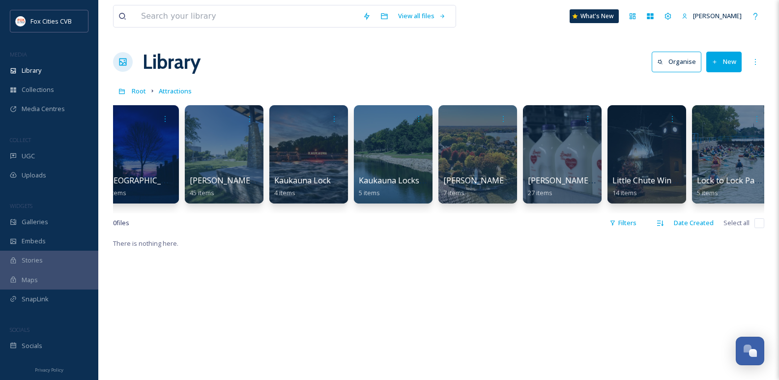
scroll to position [0, 2733]
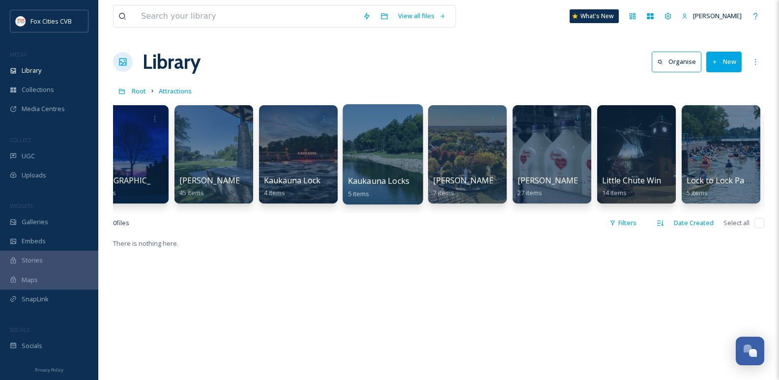
click at [382, 150] on div at bounding box center [383, 154] width 80 height 100
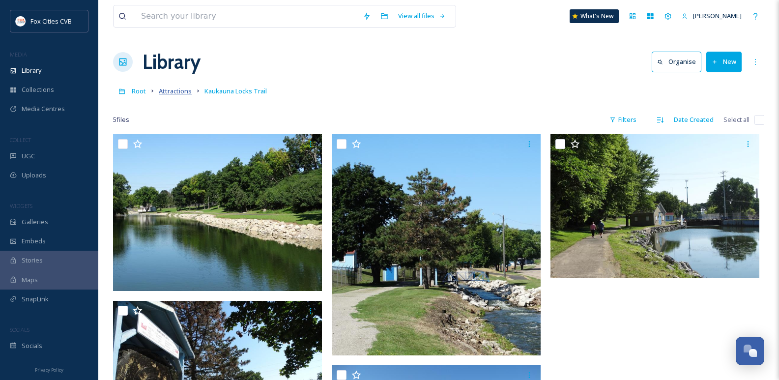
click at [178, 89] on span "Attractions" at bounding box center [175, 91] width 33 height 9
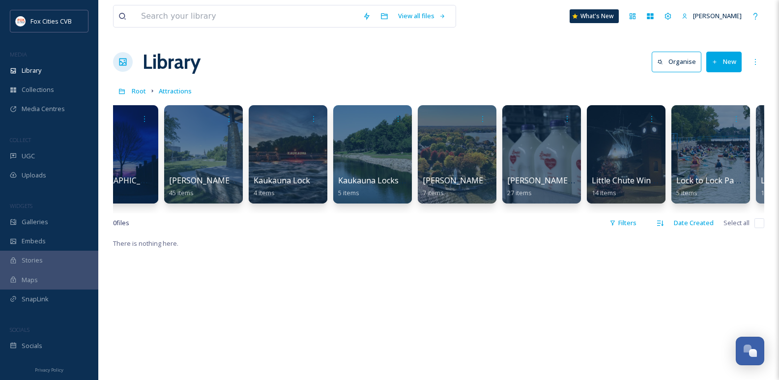
scroll to position [0, 2784]
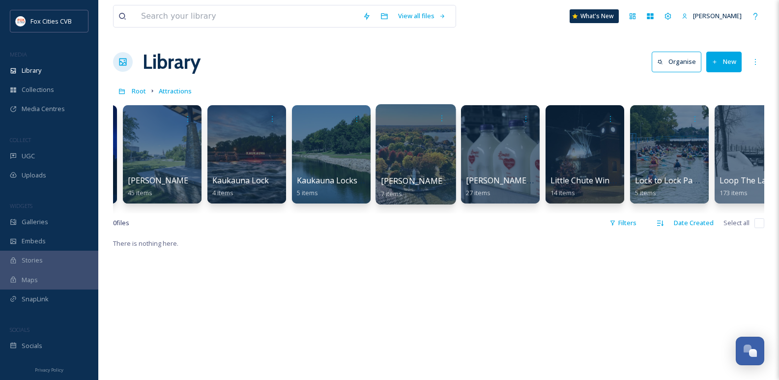
click at [405, 130] on div at bounding box center [416, 154] width 80 height 100
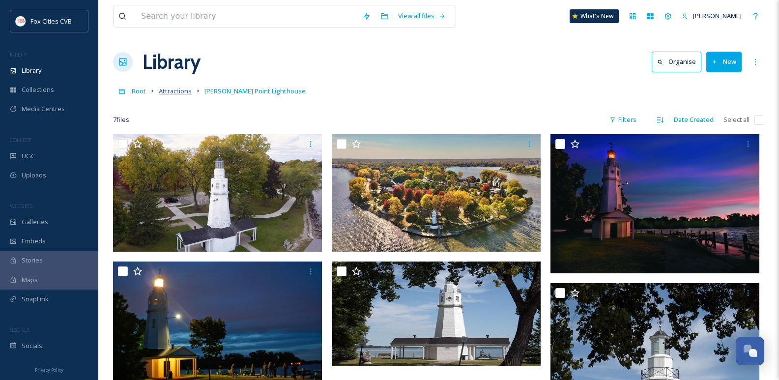
click at [168, 93] on span "Attractions" at bounding box center [175, 91] width 33 height 9
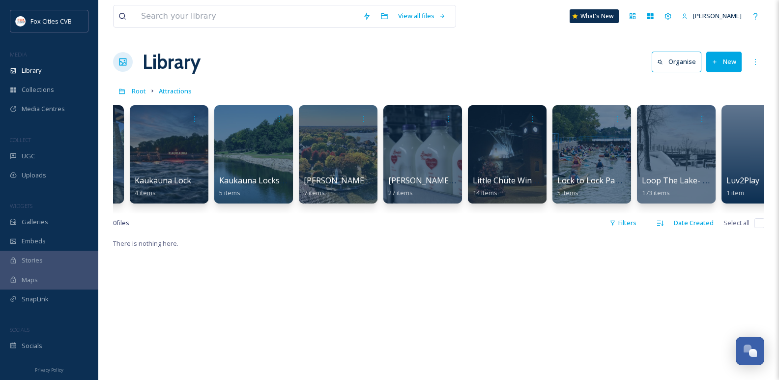
scroll to position [0, 2893]
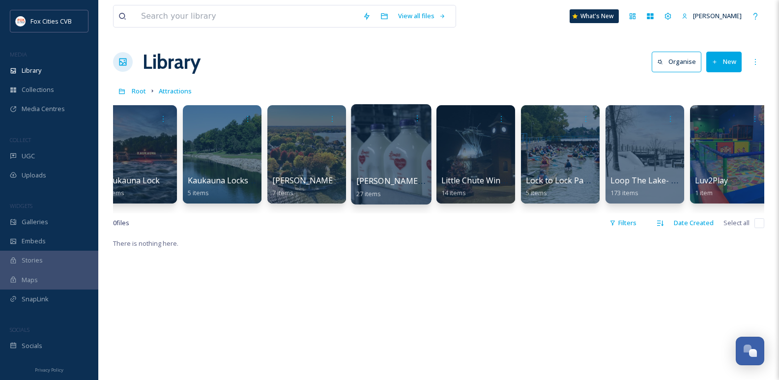
click at [383, 153] on div at bounding box center [391, 154] width 80 height 100
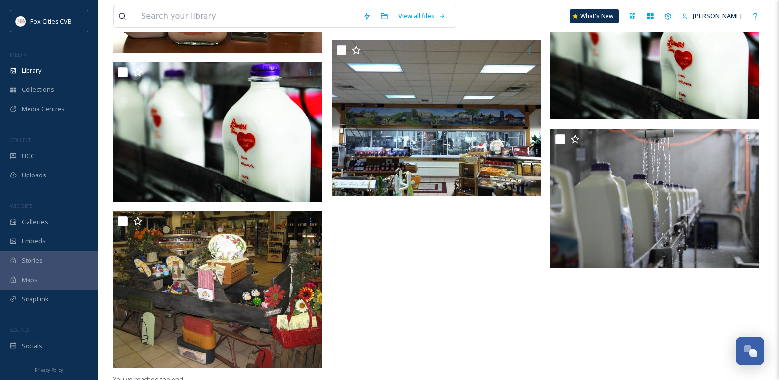
scroll to position [1310, 0]
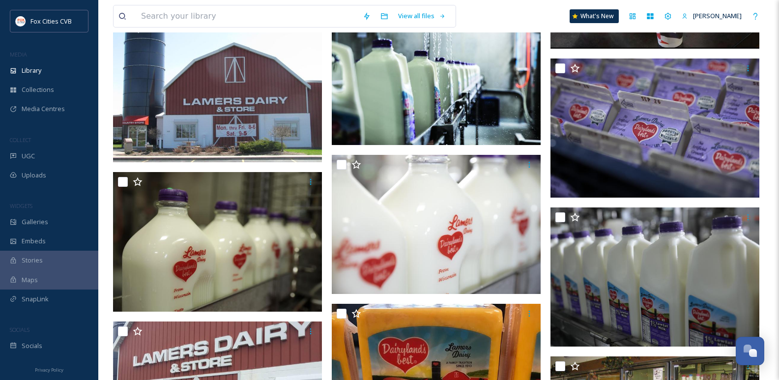
scroll to position [0, 0]
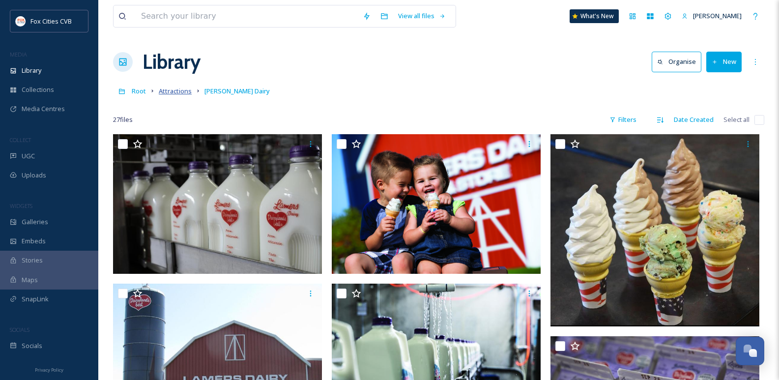
click at [169, 90] on span "Attractions" at bounding box center [175, 91] width 33 height 9
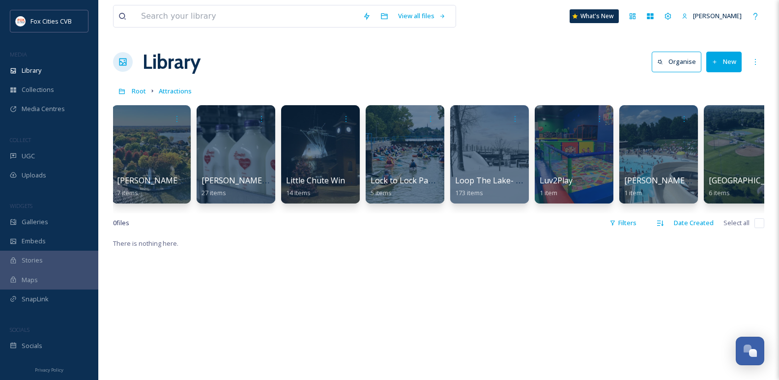
scroll to position [0, 3038]
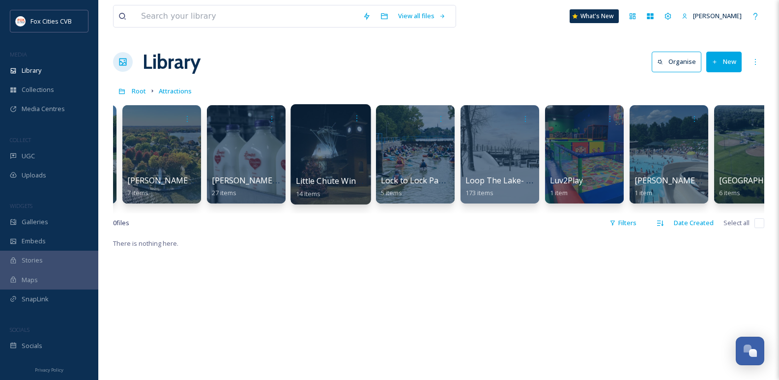
click at [332, 159] on div at bounding box center [331, 154] width 80 height 100
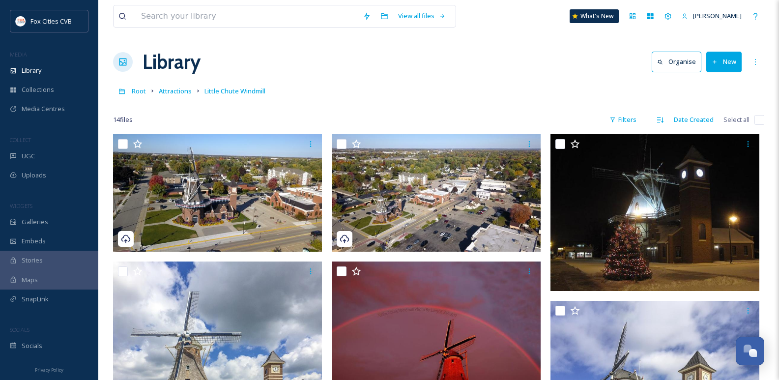
click at [175, 96] on link "Attractions" at bounding box center [175, 91] width 33 height 12
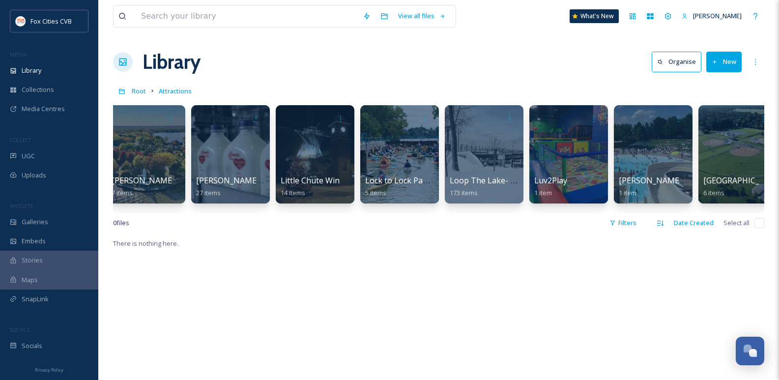
scroll to position [0, 3059]
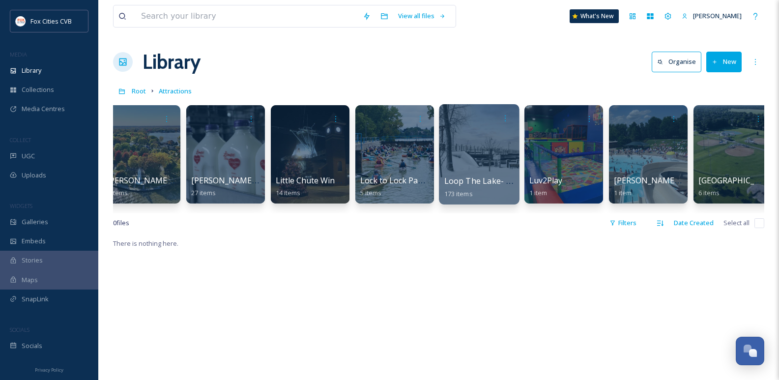
click at [475, 149] on div at bounding box center [479, 154] width 80 height 100
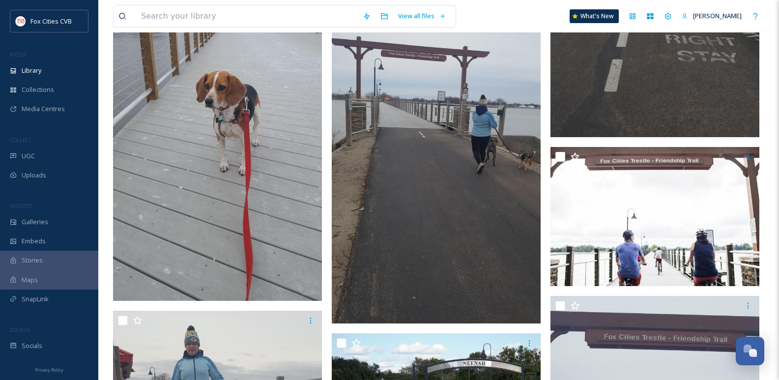
scroll to position [1082, 0]
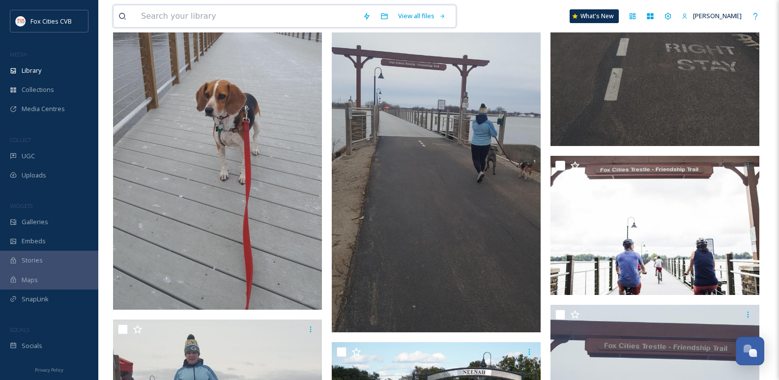
click at [167, 17] on input at bounding box center [247, 16] width 222 height 22
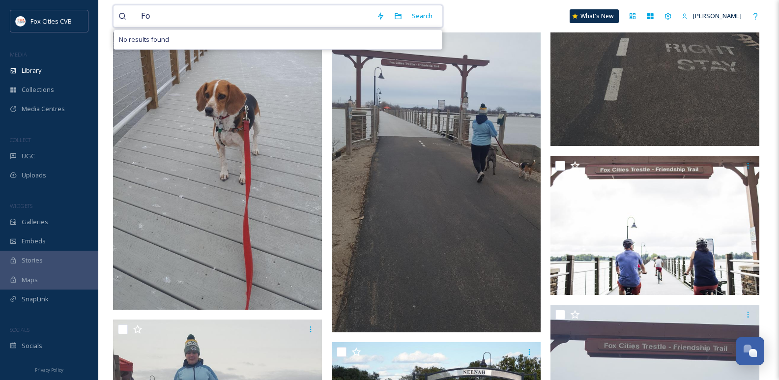
type input "F"
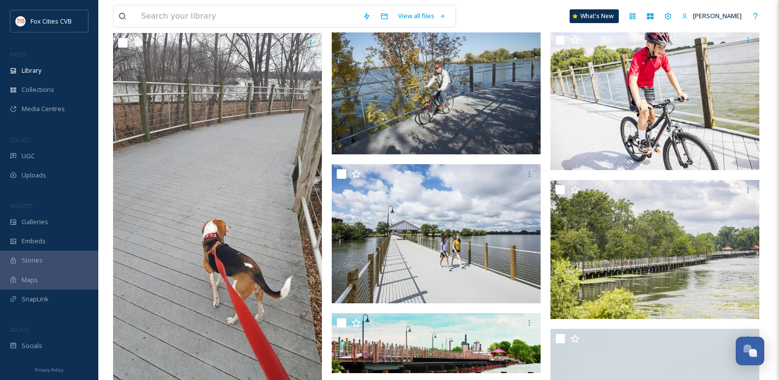
scroll to position [6874, 0]
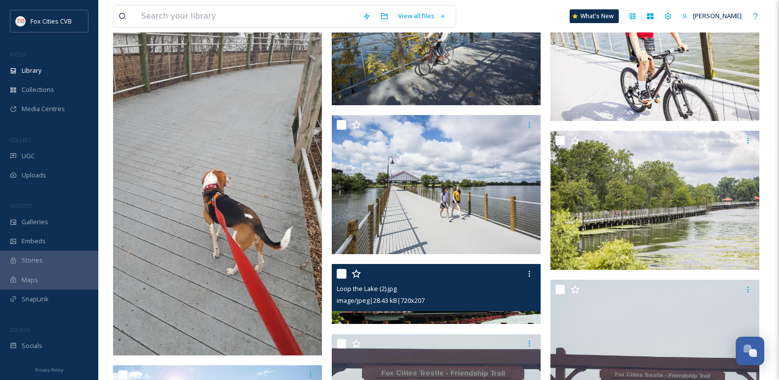
click at [472, 297] on div "image/jpeg | 28.43 kB | 720 x 207" at bounding box center [438, 301] width 202 height 12
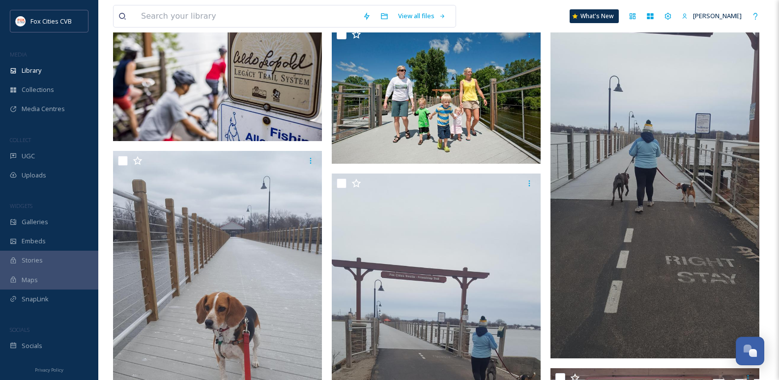
scroll to position [885, 0]
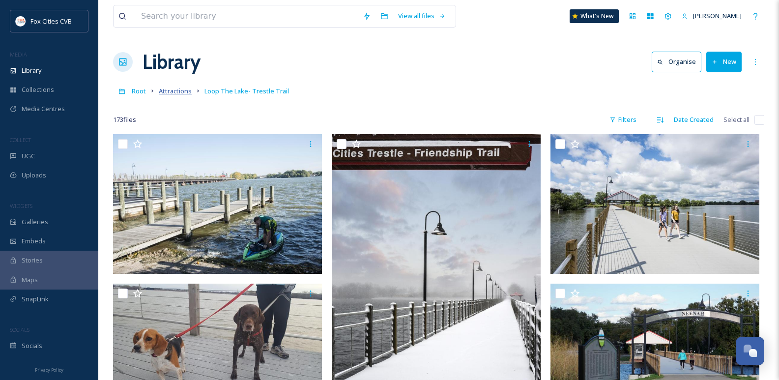
click at [177, 89] on span "Attractions" at bounding box center [175, 91] width 33 height 9
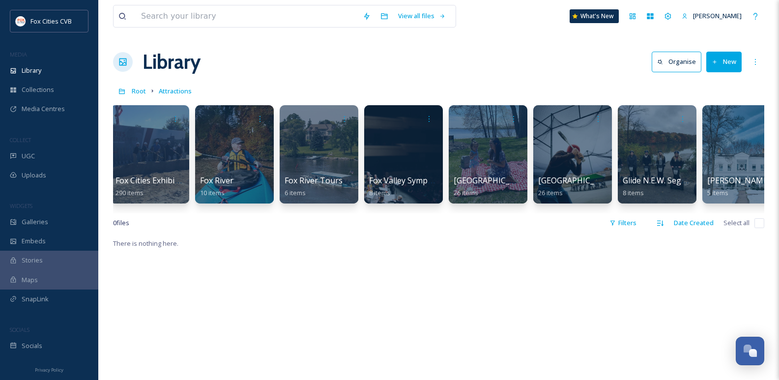
scroll to position [0, 1343]
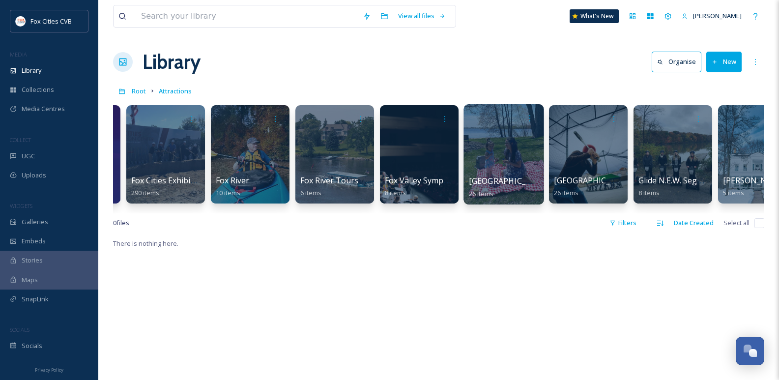
click at [510, 142] on div at bounding box center [504, 154] width 80 height 100
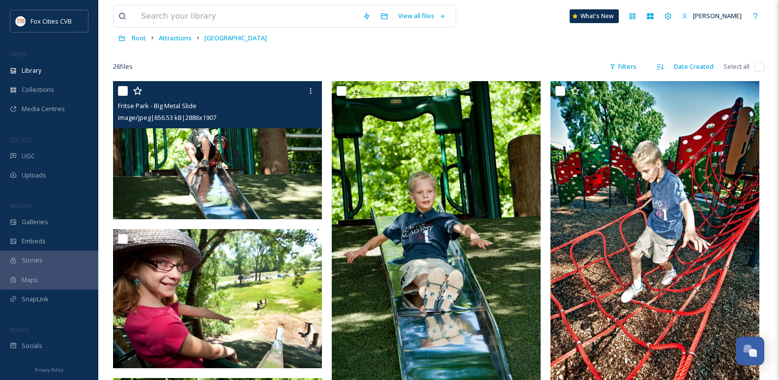
scroll to position [49, 0]
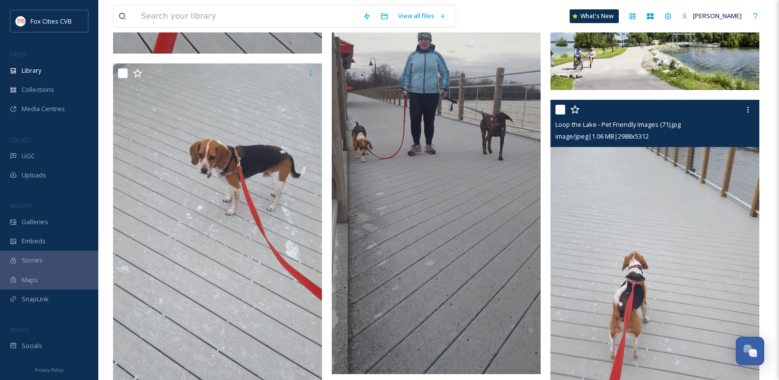
scroll to position [13316, 0]
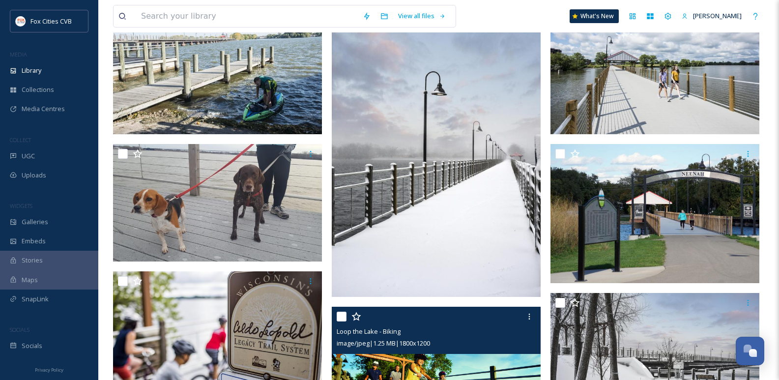
scroll to position [246, 0]
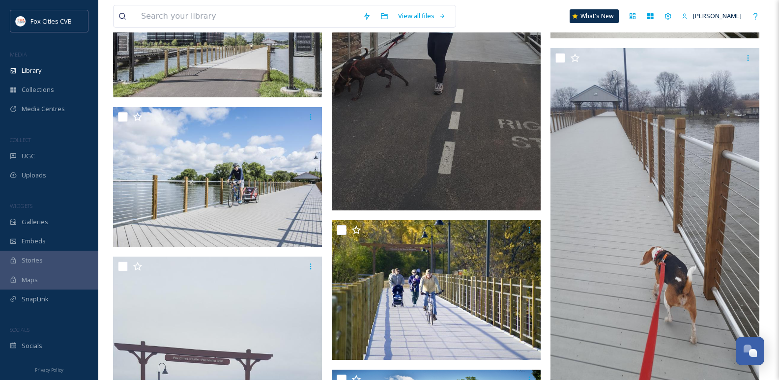
scroll to position [9677, 0]
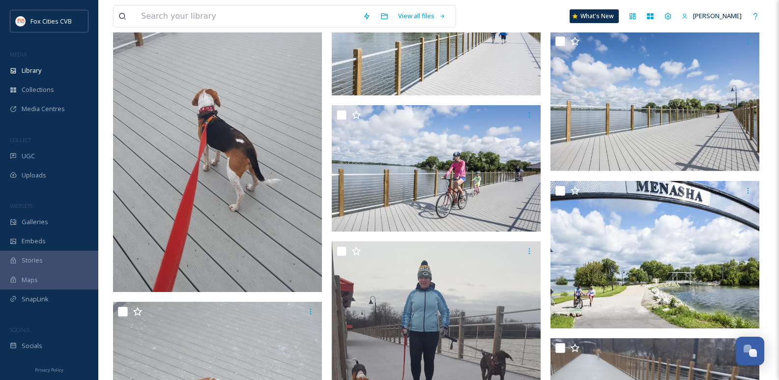
scroll to position [13070, 0]
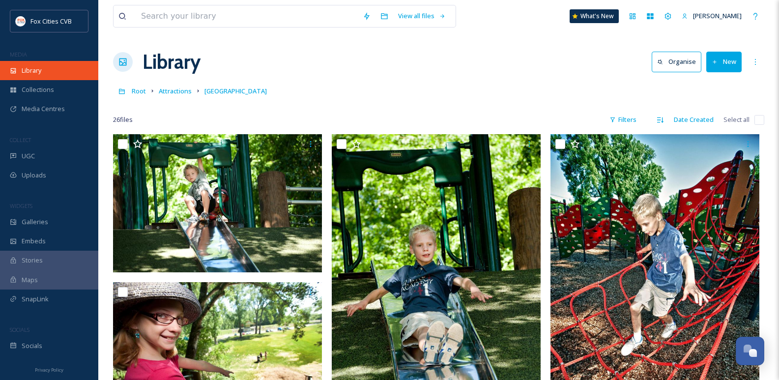
click at [56, 71] on div "Library" at bounding box center [49, 70] width 98 height 19
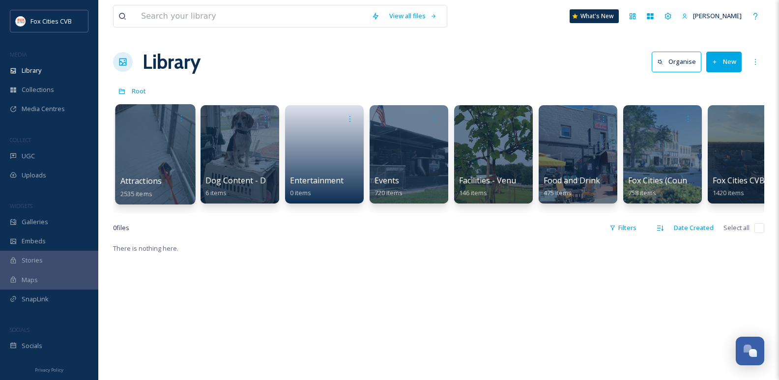
click at [135, 157] on div at bounding box center [155, 154] width 80 height 100
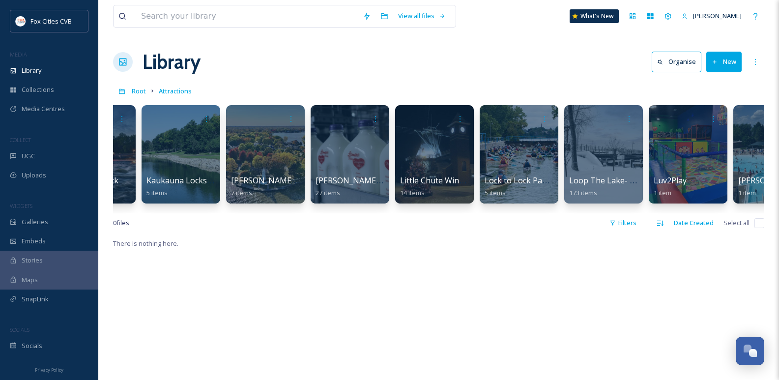
scroll to position [0, 2945]
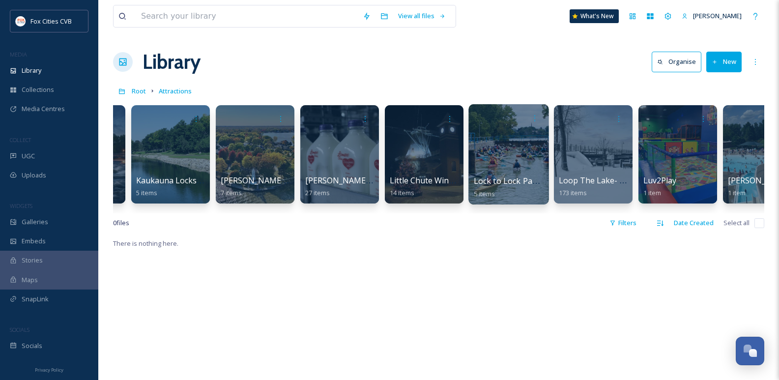
click at [493, 135] on div at bounding box center [509, 154] width 80 height 100
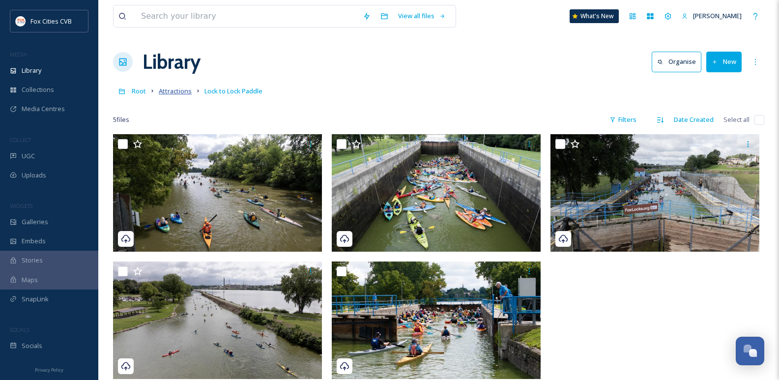
click at [170, 93] on span "Attractions" at bounding box center [175, 91] width 33 height 9
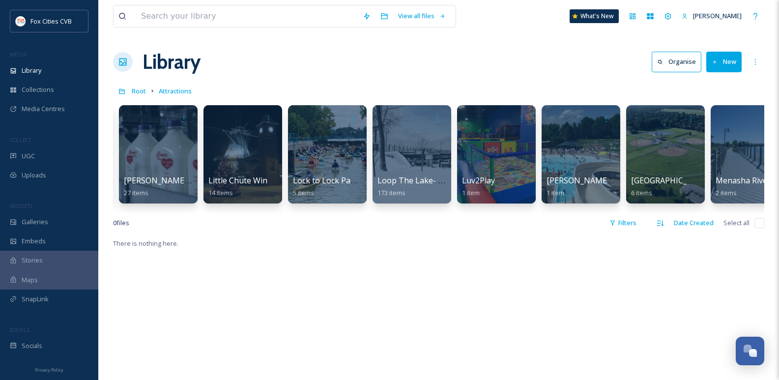
scroll to position [0, 3147]
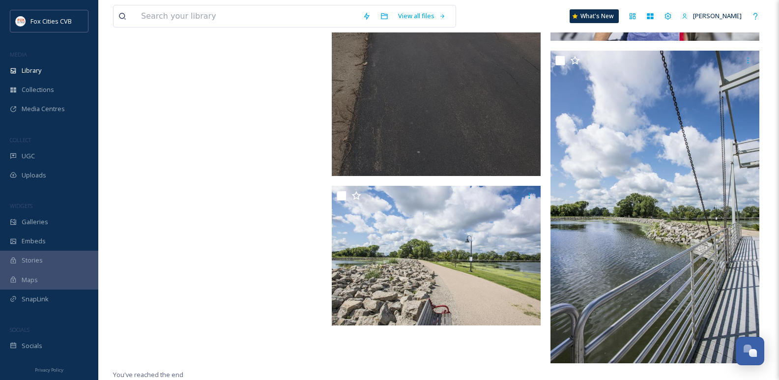
scroll to position [13906, 0]
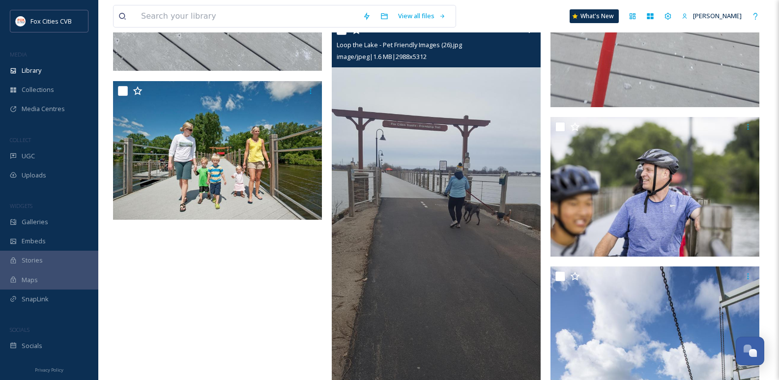
scroll to position [13709, 0]
